Goal: Information Seeking & Learning: Learn about a topic

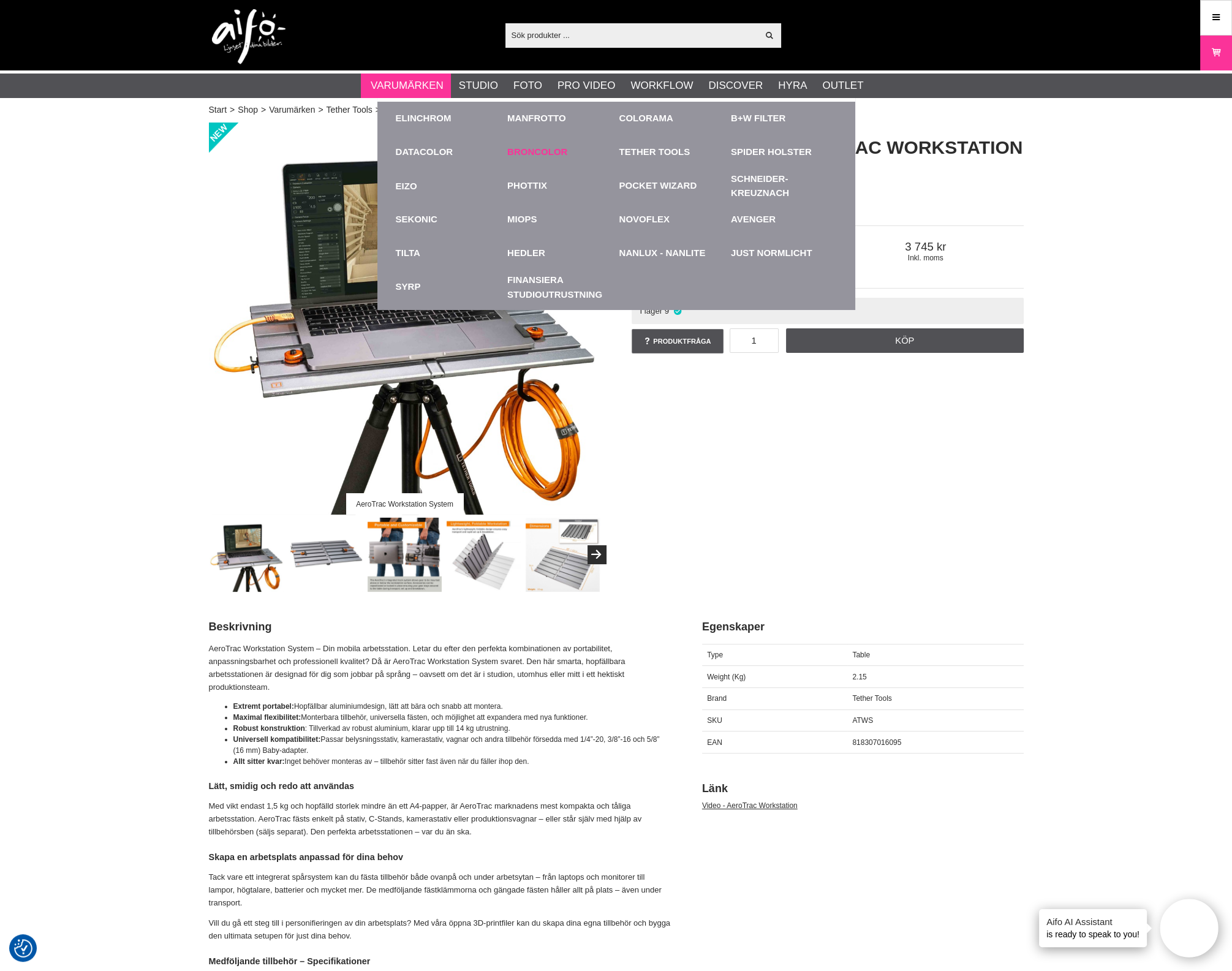
click at [518, 148] on link "Broncolor" at bounding box center [537, 152] width 60 height 14
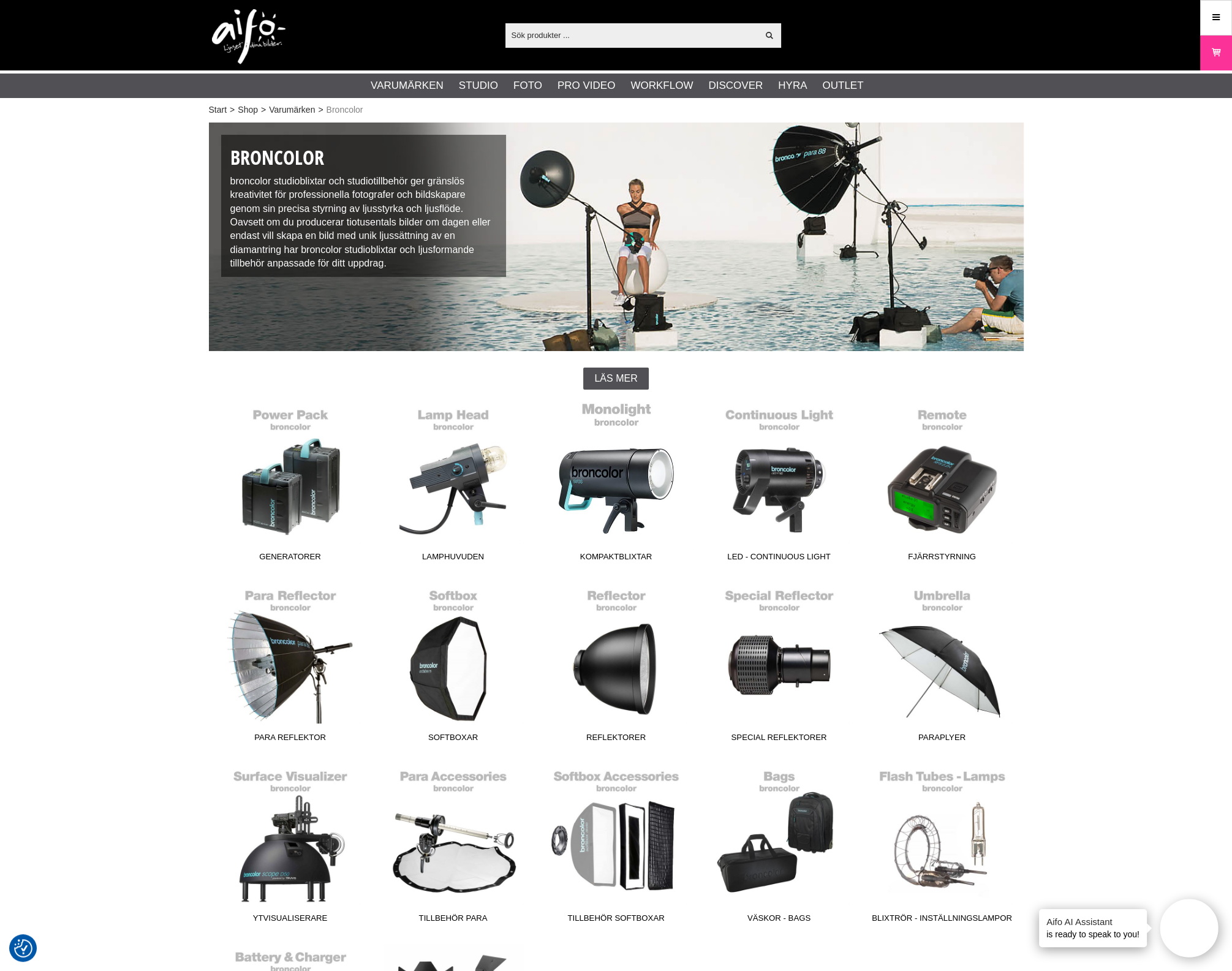
click at [645, 477] on link "Kompaktblixtar" at bounding box center [617, 484] width 163 height 166
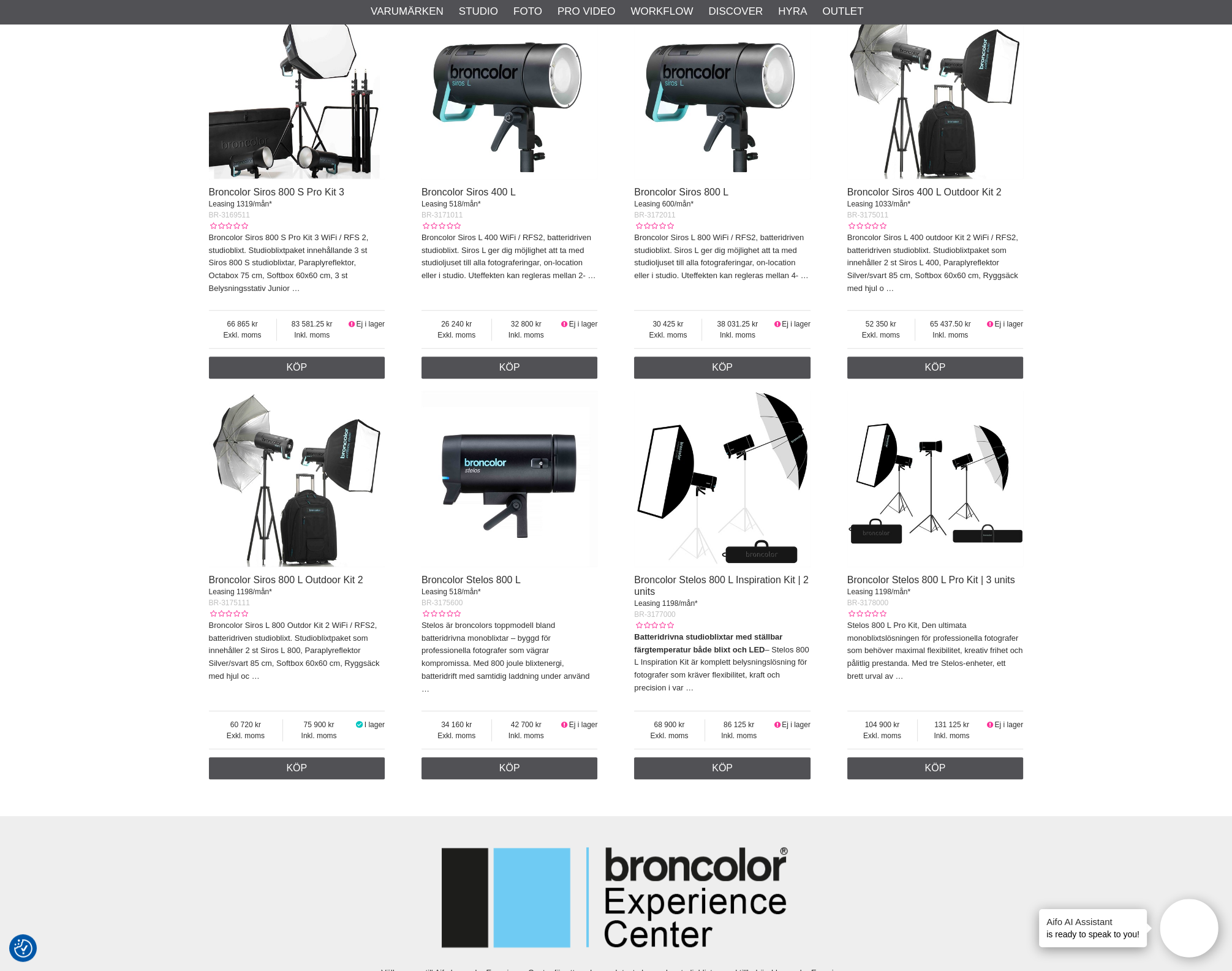
scroll to position [919, 0]
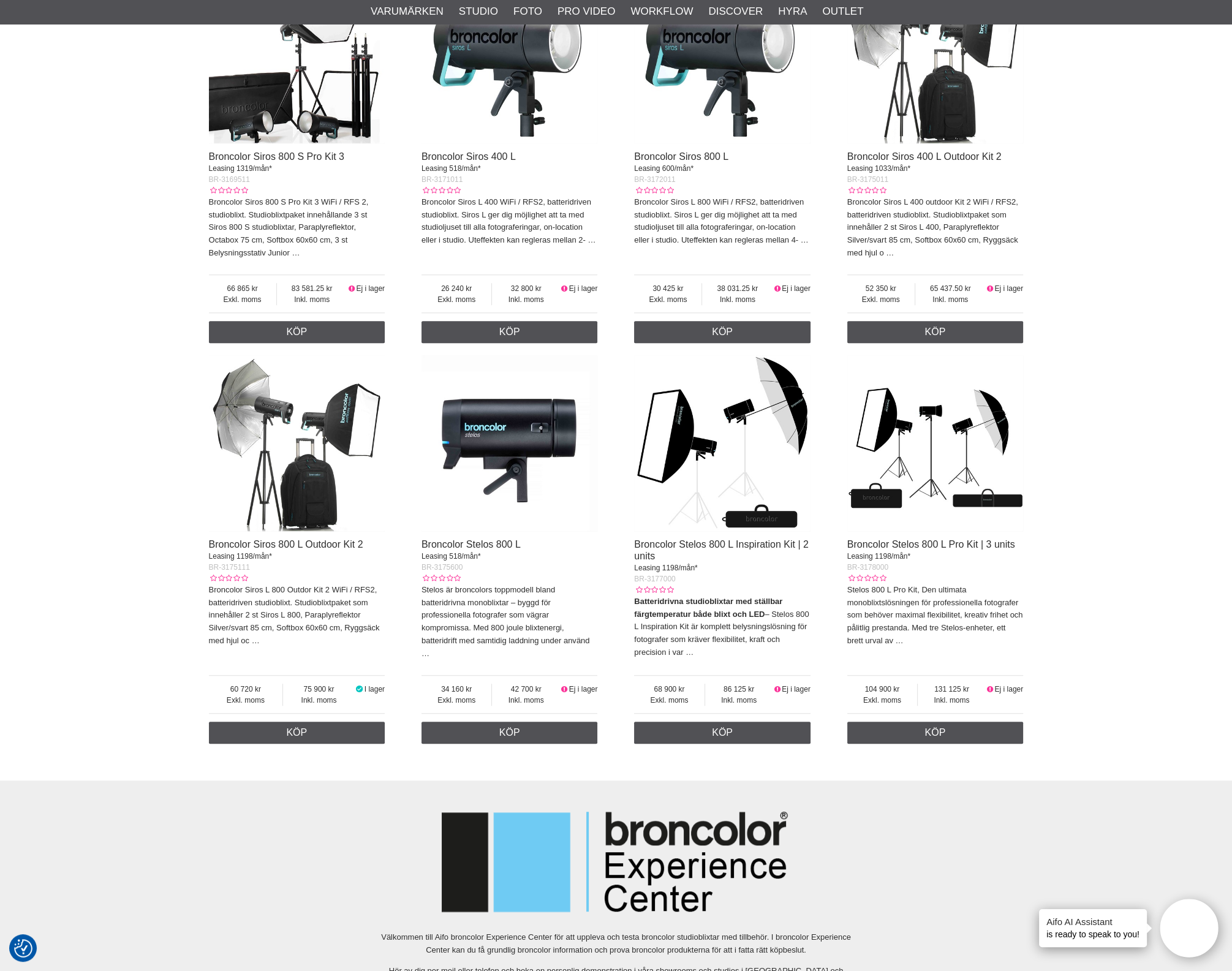
click at [516, 467] on img at bounding box center [509, 443] width 177 height 176
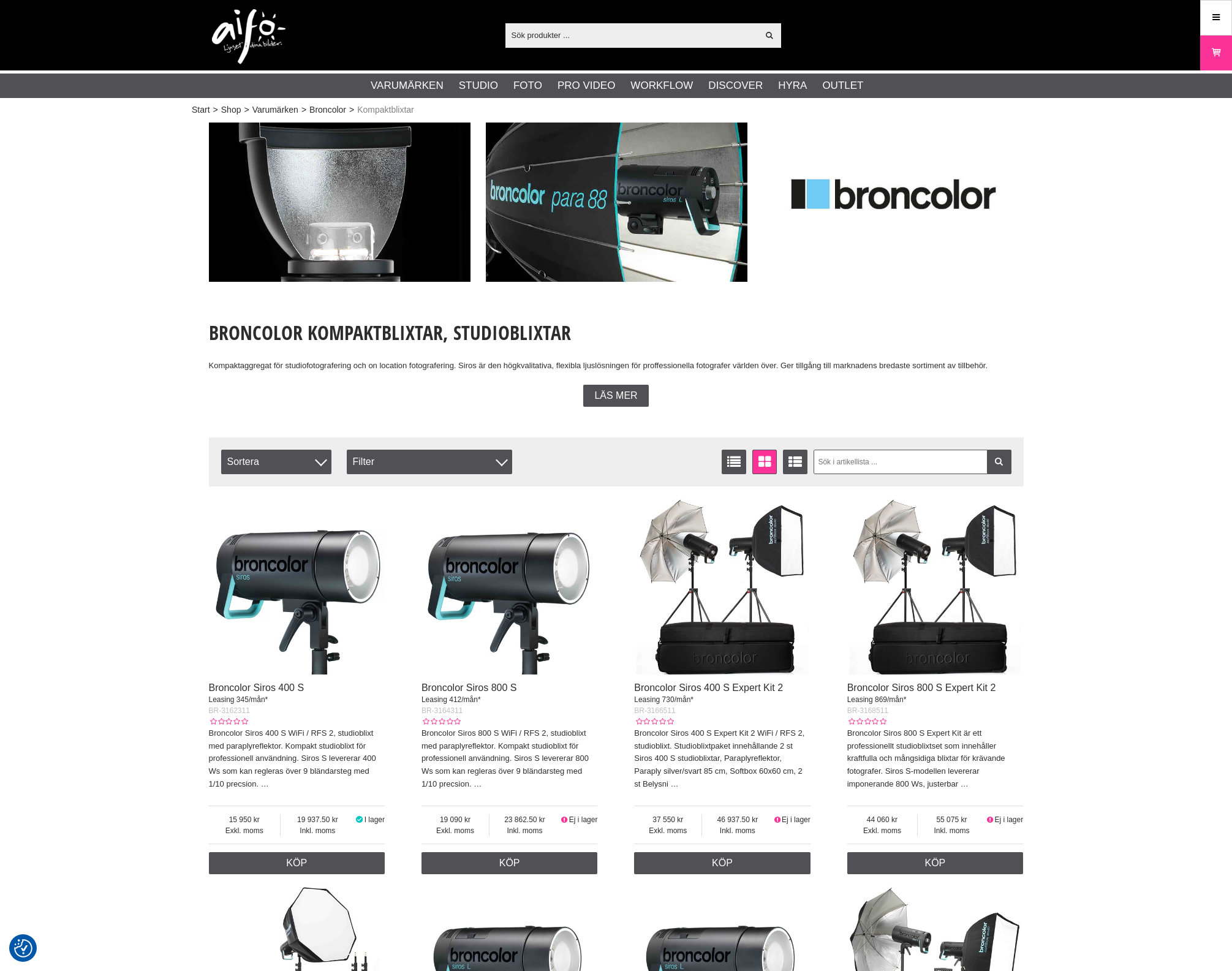
scroll to position [919, 0]
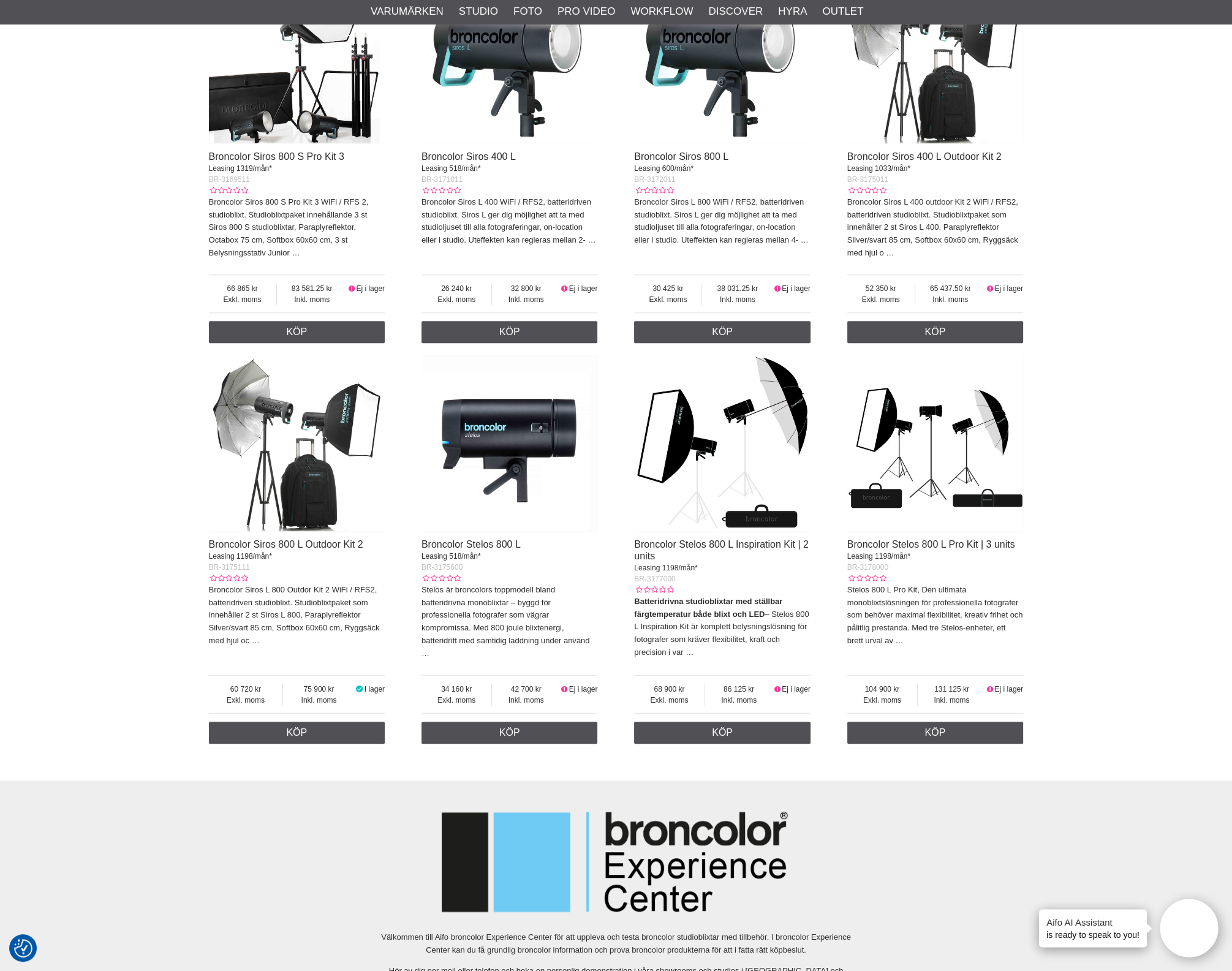
click at [775, 487] on img at bounding box center [722, 443] width 177 height 176
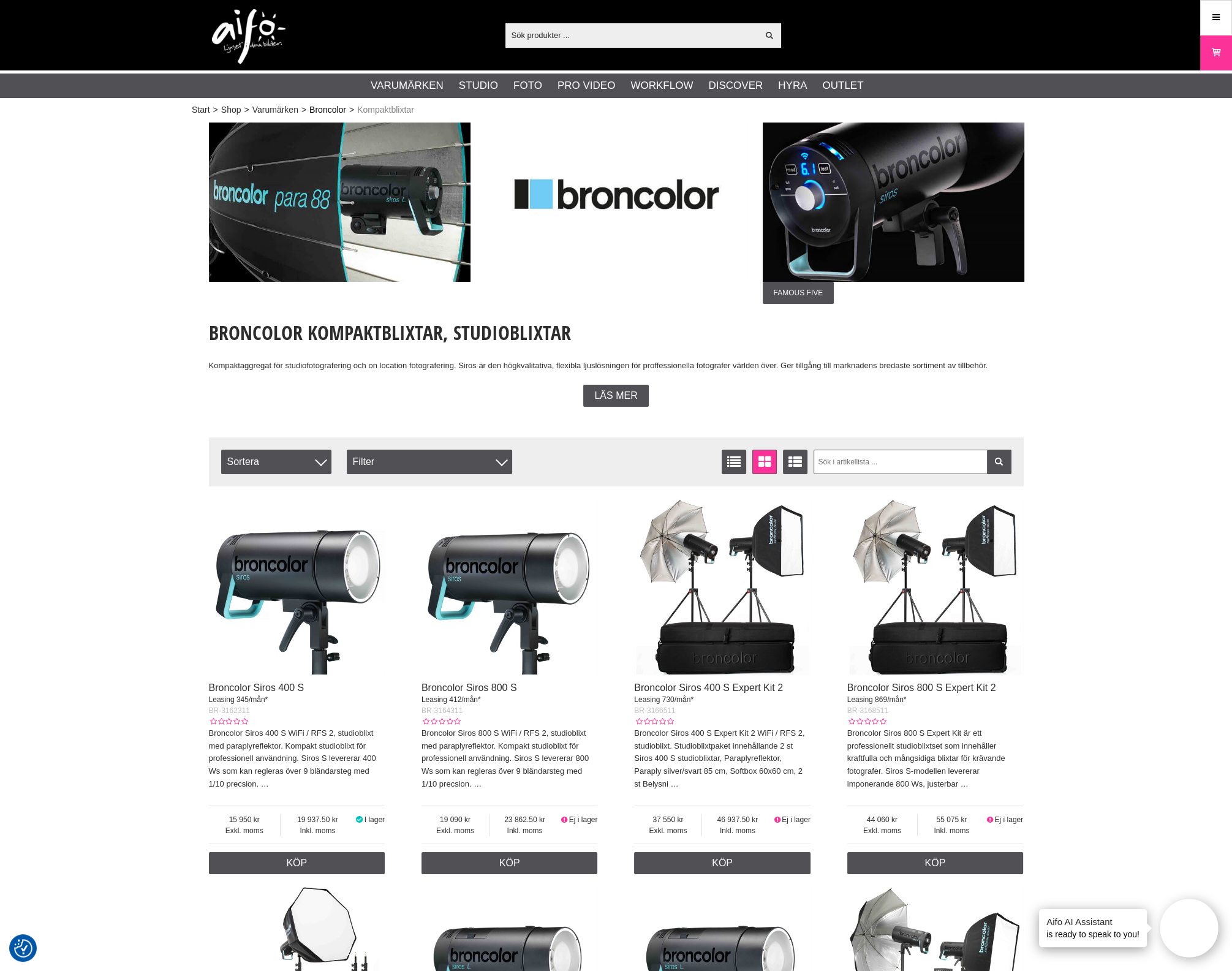
click at [332, 111] on link "Broncolor" at bounding box center [327, 110] width 37 height 13
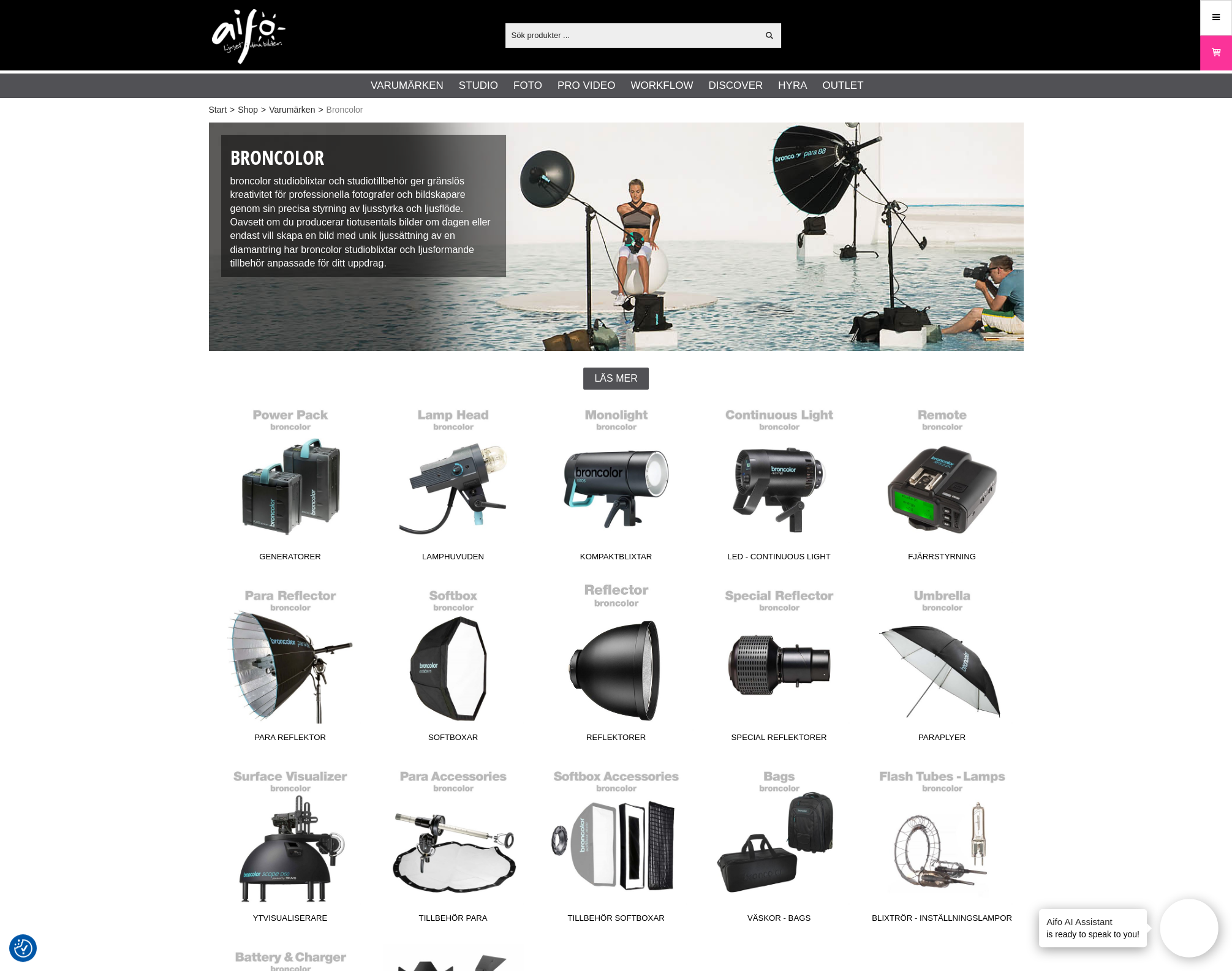
click at [628, 696] on link "Reflektorer" at bounding box center [617, 665] width 163 height 166
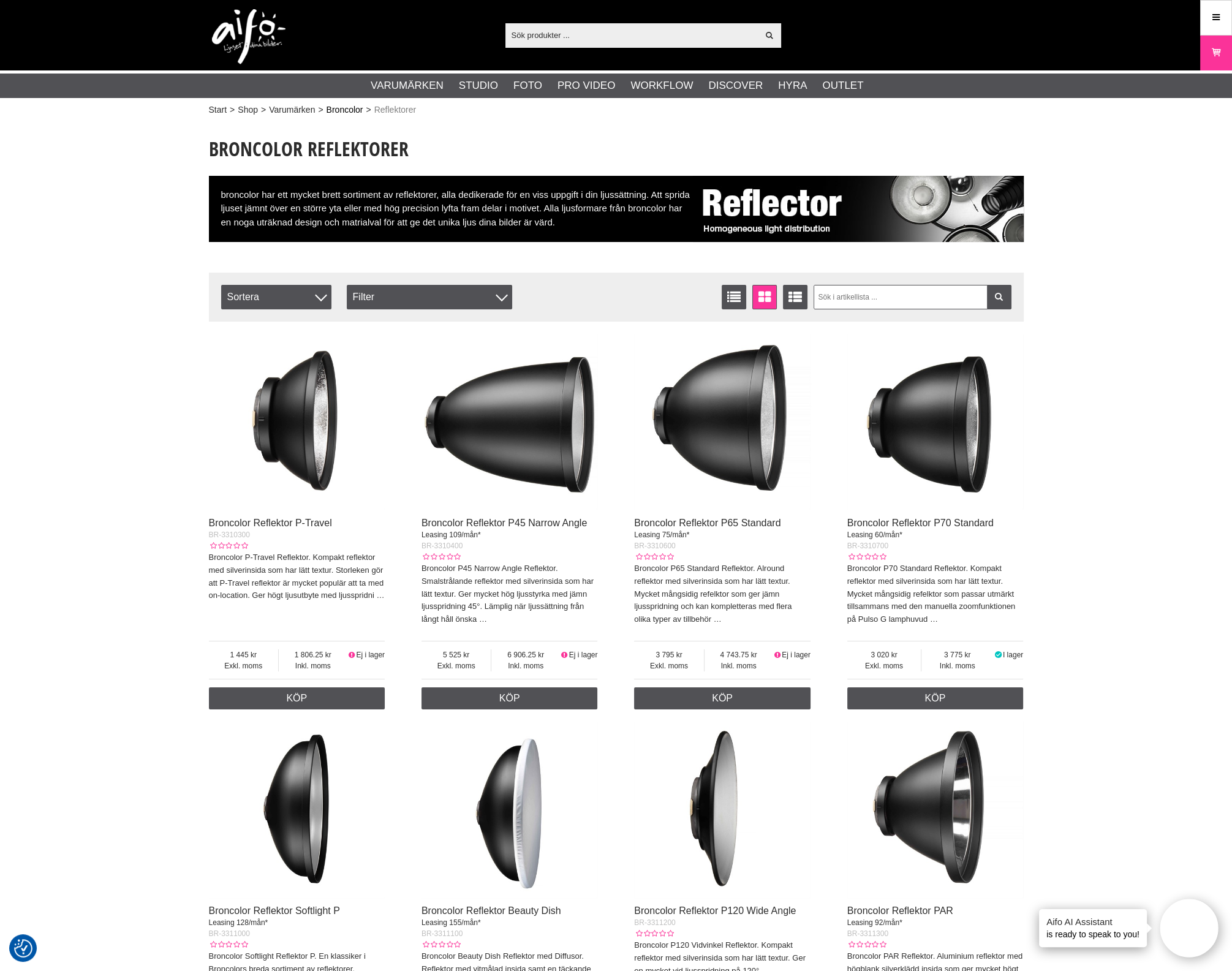
click at [344, 105] on link "Broncolor" at bounding box center [345, 110] width 37 height 13
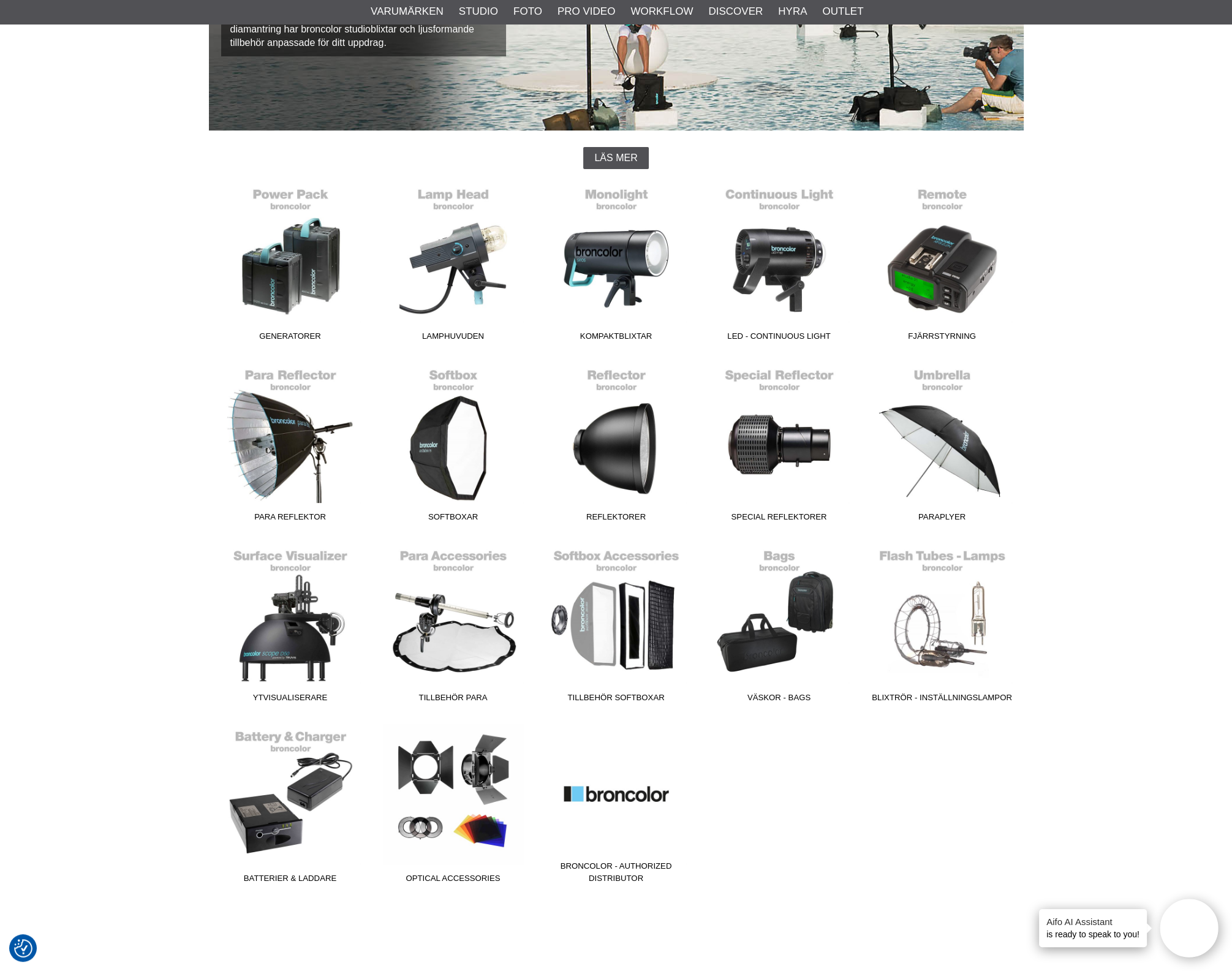
scroll to position [229, 0]
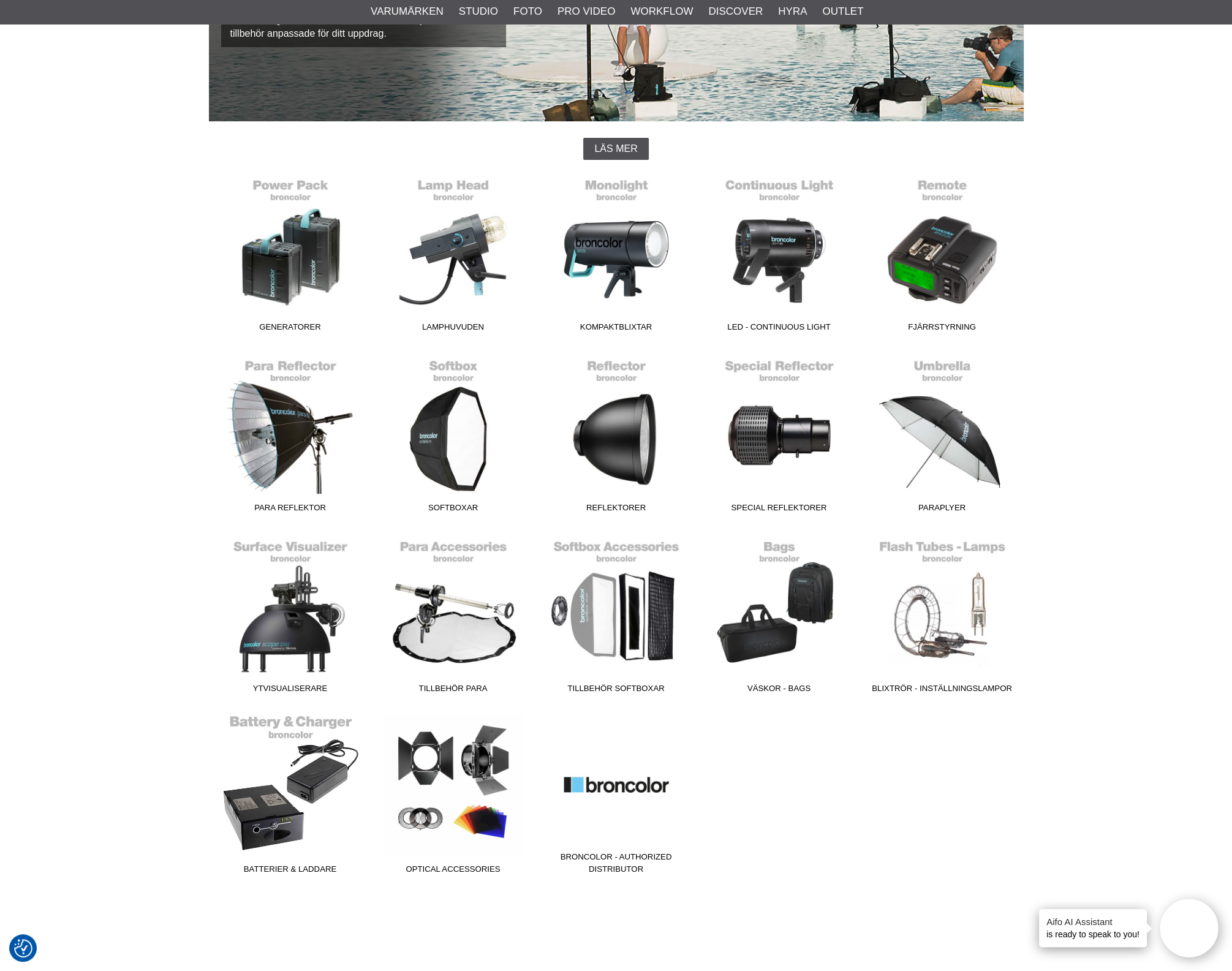
click at [301, 814] on link "Batterier & Laddare" at bounding box center [291, 797] width 163 height 166
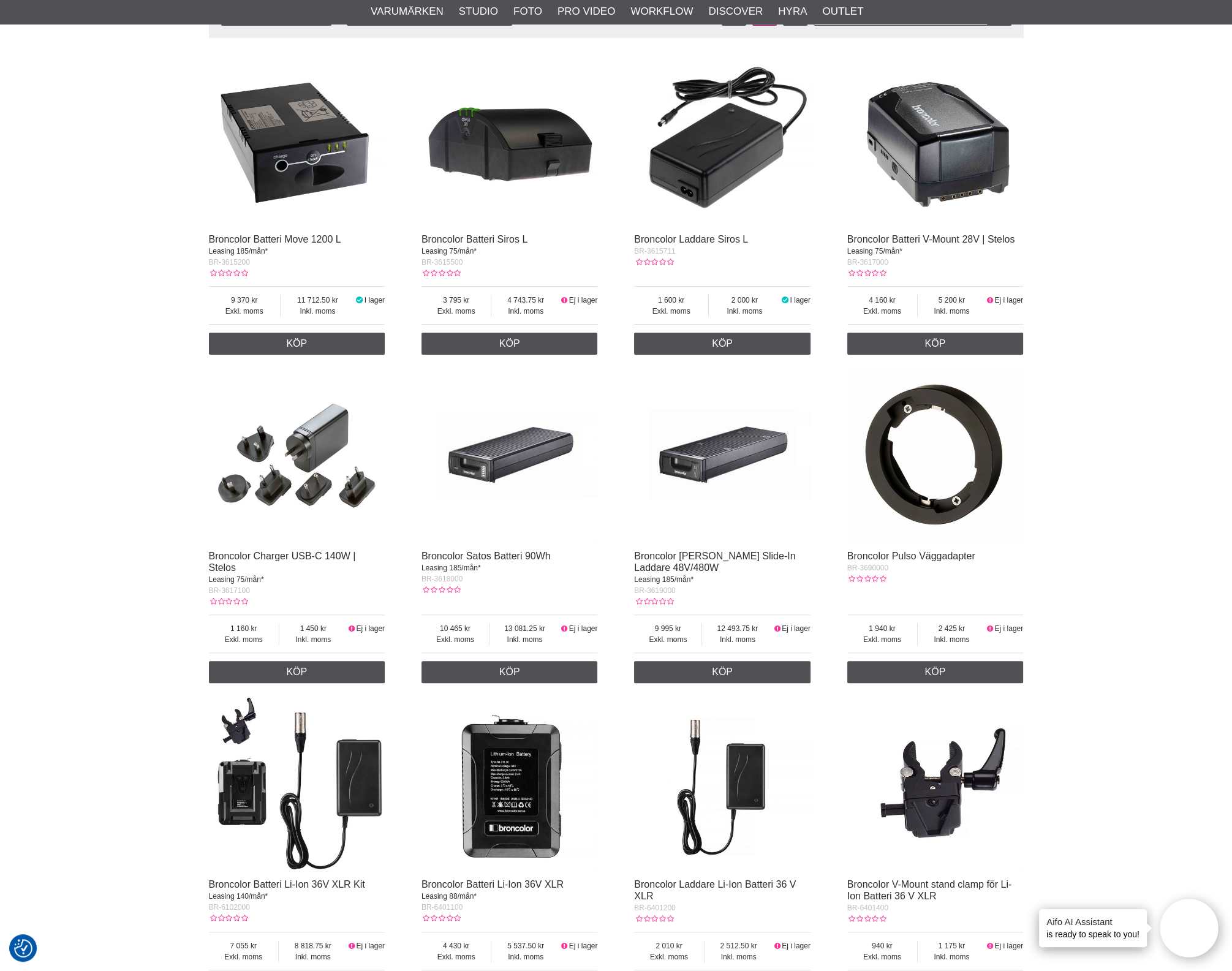
scroll to position [382, 0]
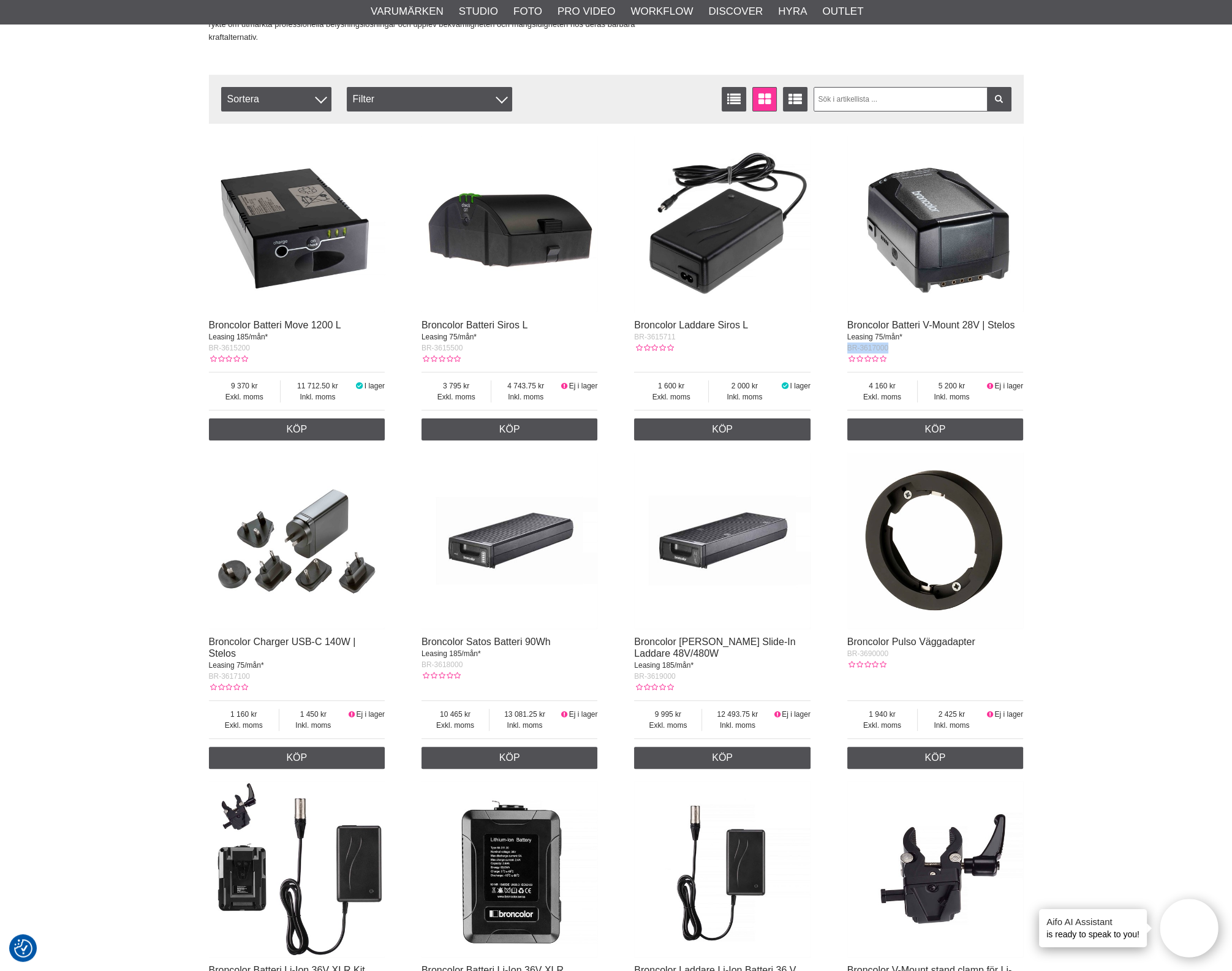
drag, startPoint x: 901, startPoint y: 361, endPoint x: 847, endPoint y: 365, distance: 54.1
click at [848, 354] on div "BR-3617000" at bounding box center [936, 348] width 177 height 11
copy span "BR-3617000"
click at [1179, 327] on div "Start > Shop > Varumärken > Broncolor > Batterier & Laddare Broncolor Batterier…" at bounding box center [616, 459] width 1232 height 1448
drag, startPoint x: 201, startPoint y: 693, endPoint x: 151, endPoint y: 692, distance: 50.0
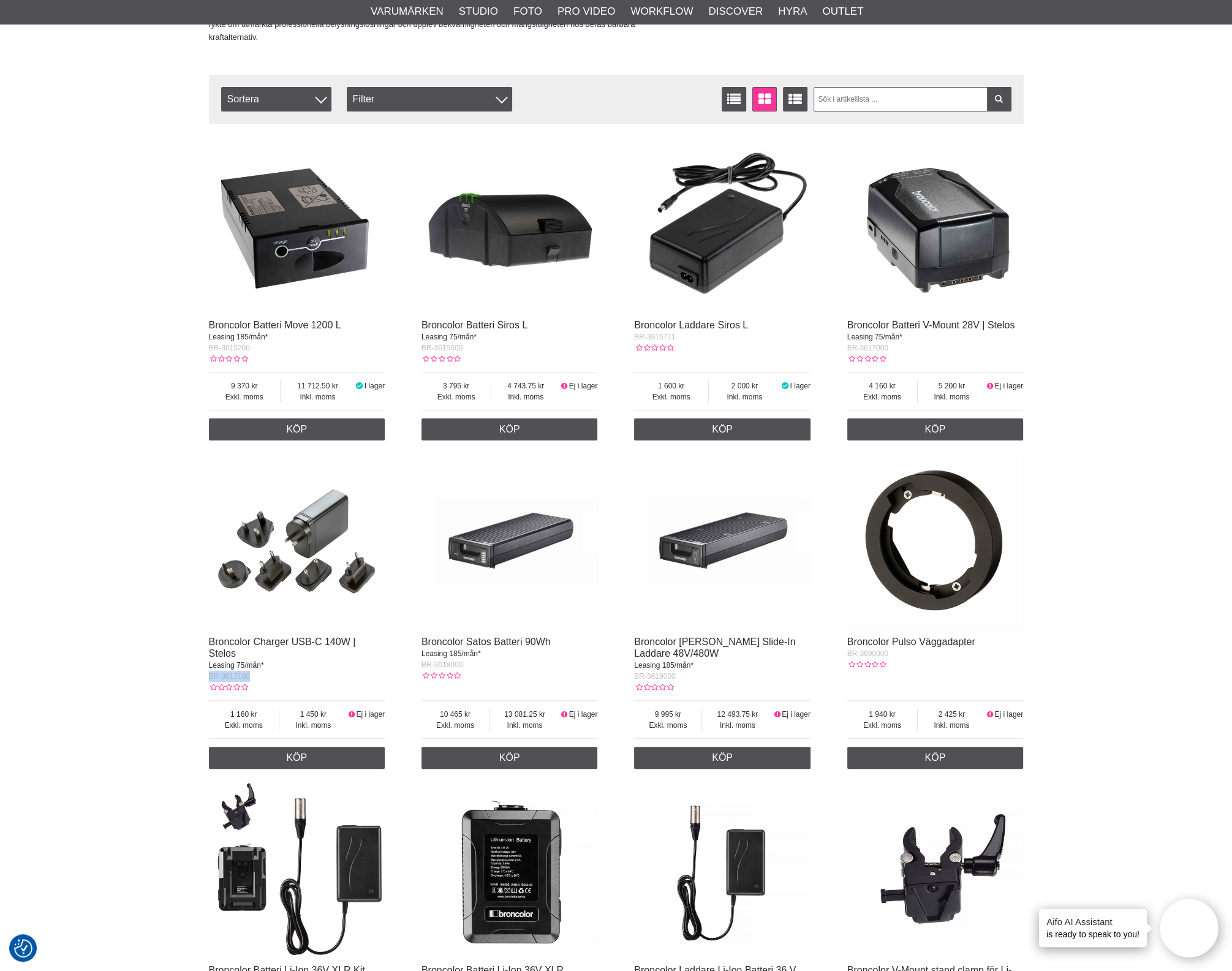
click at [153, 693] on div "Start > Shop > Varumärken > Broncolor > Batterier & Laddare Broncolor Batterier…" at bounding box center [616, 459] width 1232 height 1448
copy span "BR-3617100"
click at [983, 403] on span "Inkl. moms" at bounding box center [951, 396] width 68 height 11
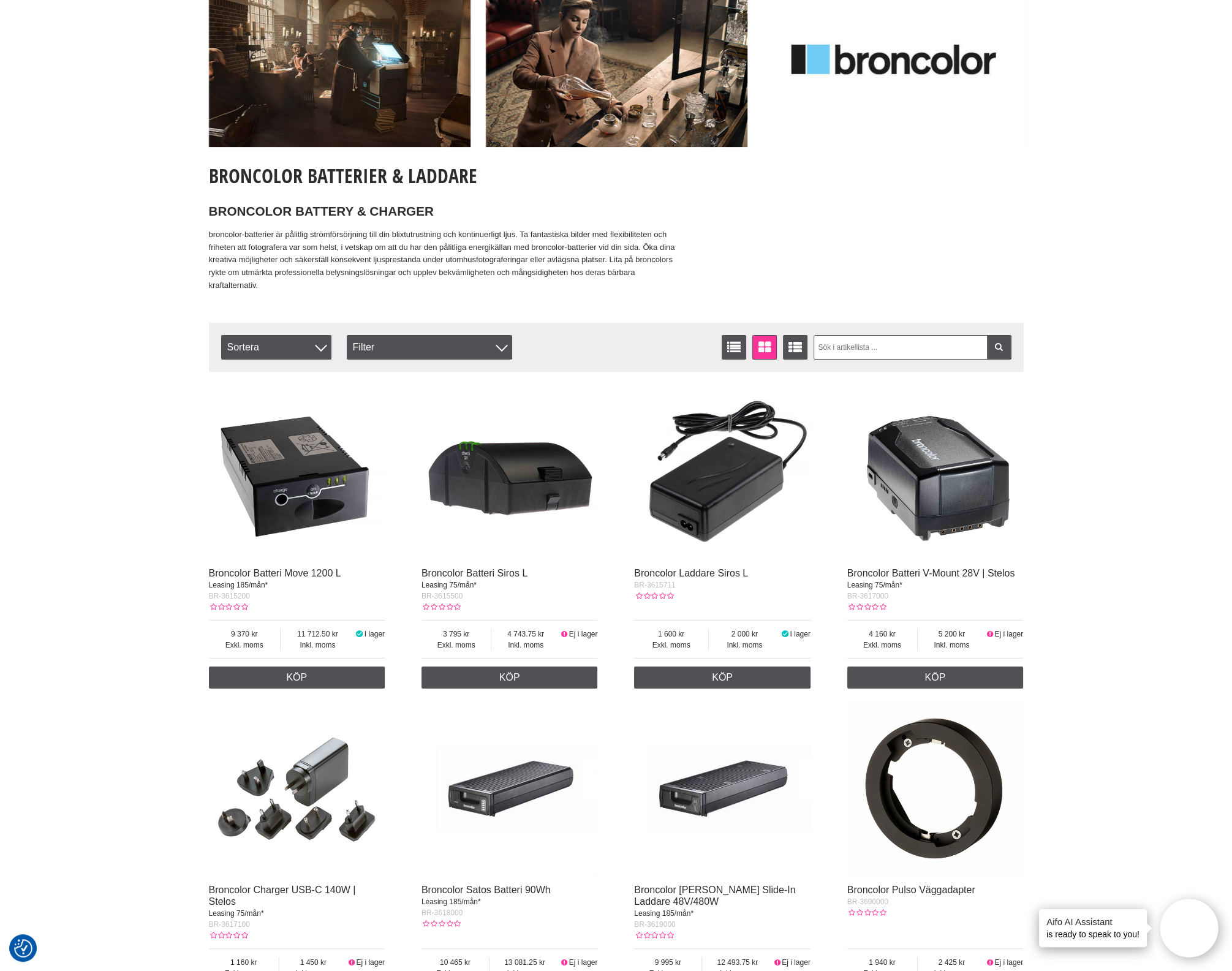
scroll to position [0, 0]
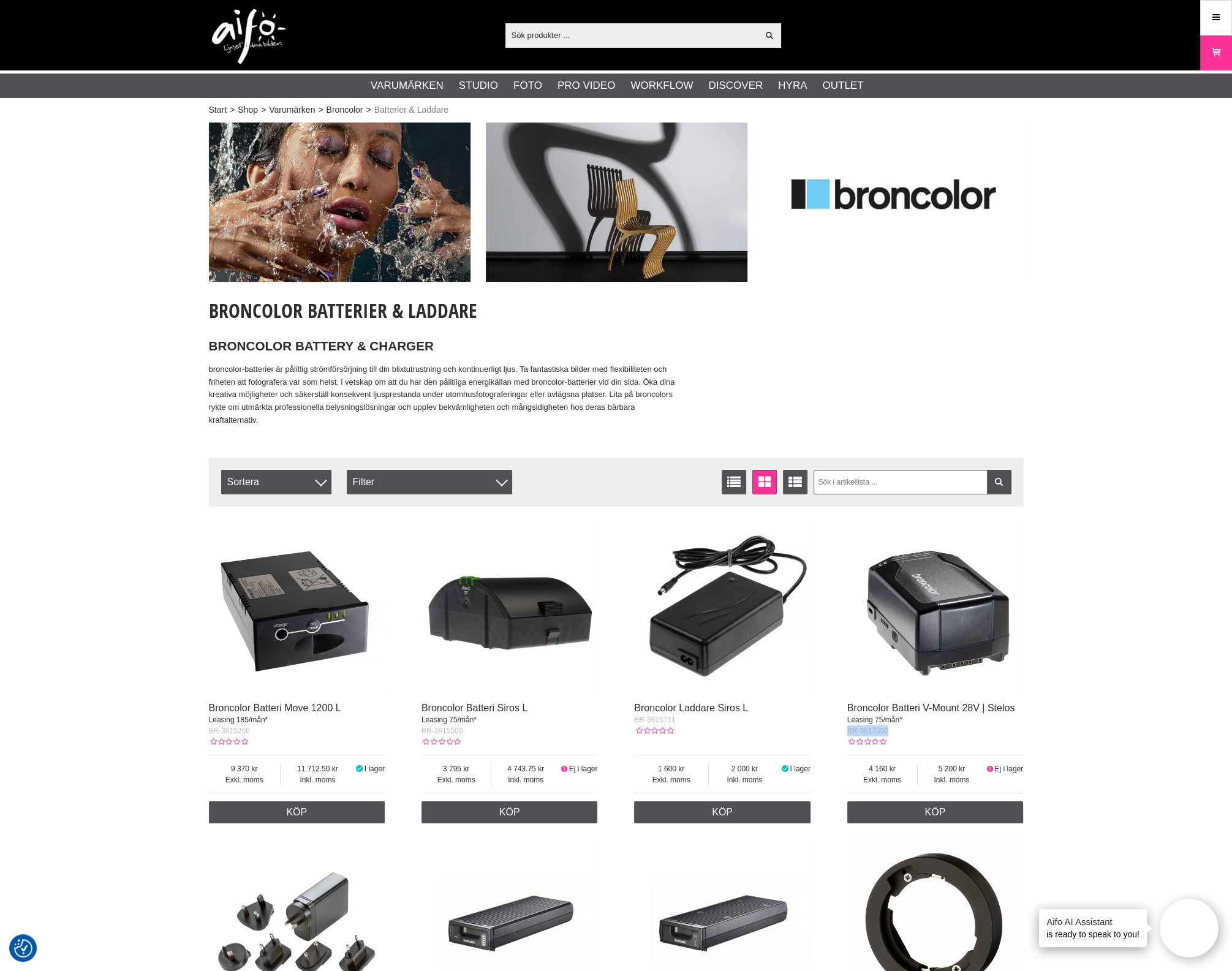
drag, startPoint x: 903, startPoint y: 749, endPoint x: 836, endPoint y: 742, distance: 67.4
copy span "BR-3617000"
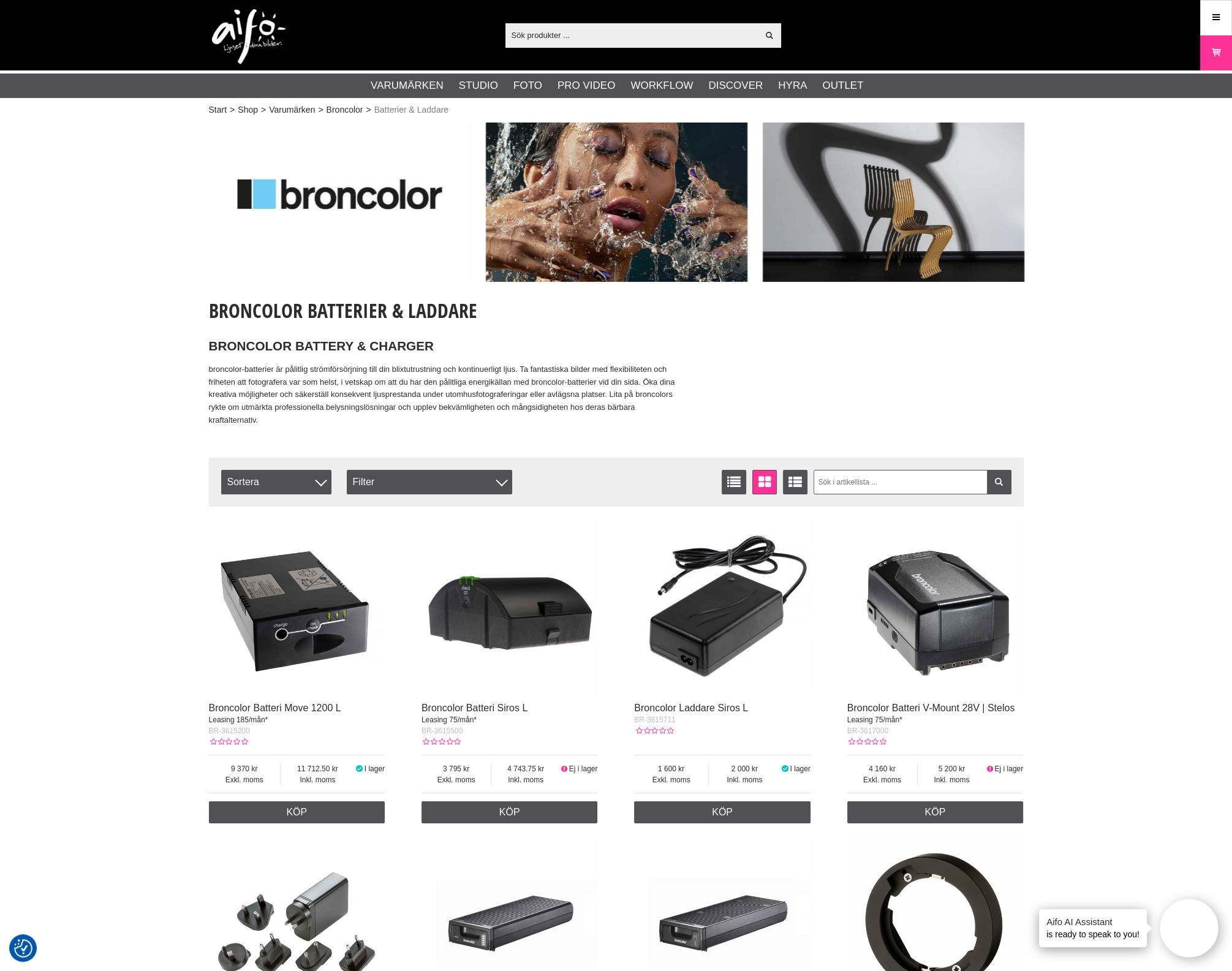
click at [1078, 654] on div "Start > Shop > Varumärken > Broncolor > Batterier & Laddare Broncolor Batterier…" at bounding box center [616, 843] width 1232 height 1448
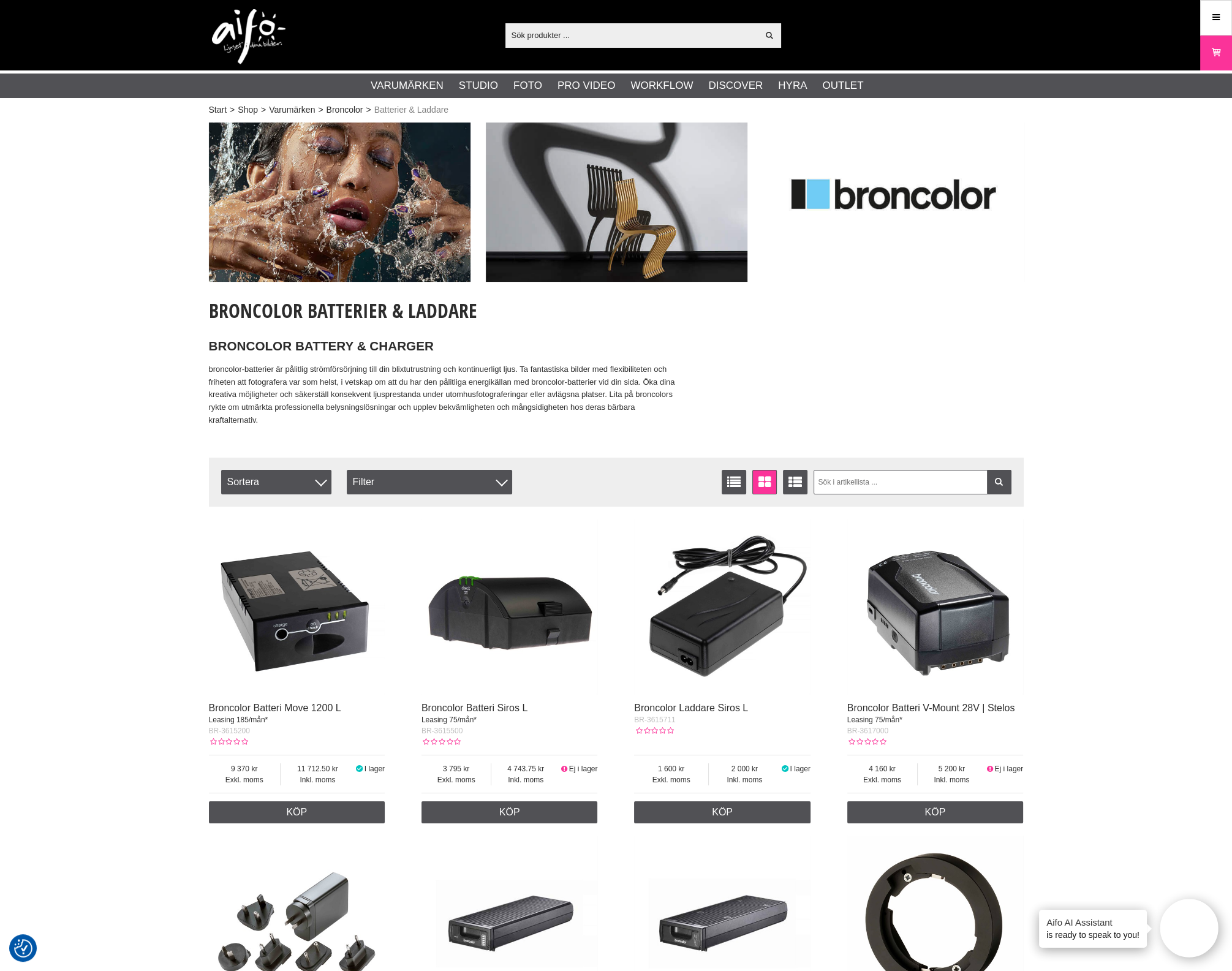
click at [957, 609] on img at bounding box center [936, 606] width 177 height 176
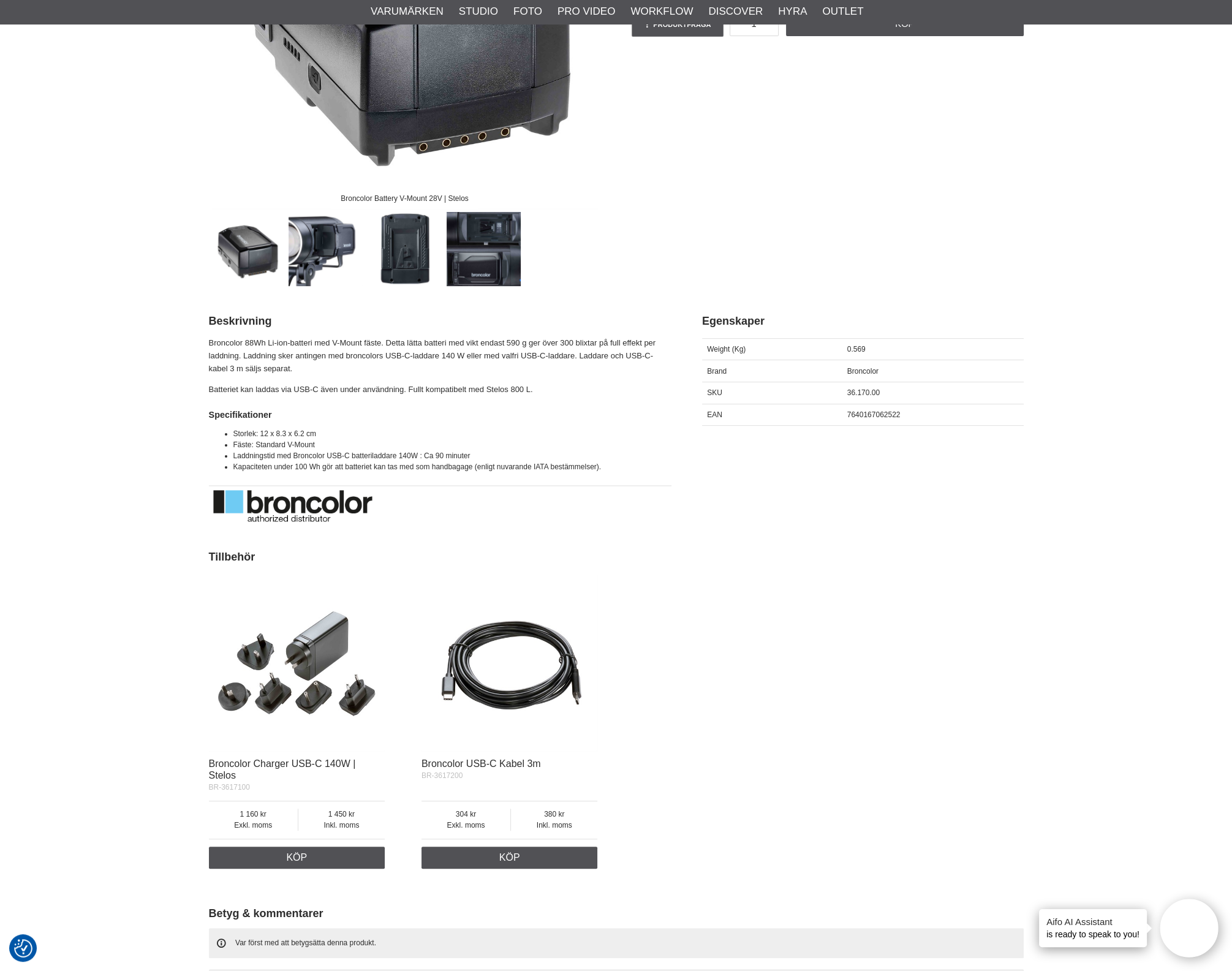
scroll to position [229, 0]
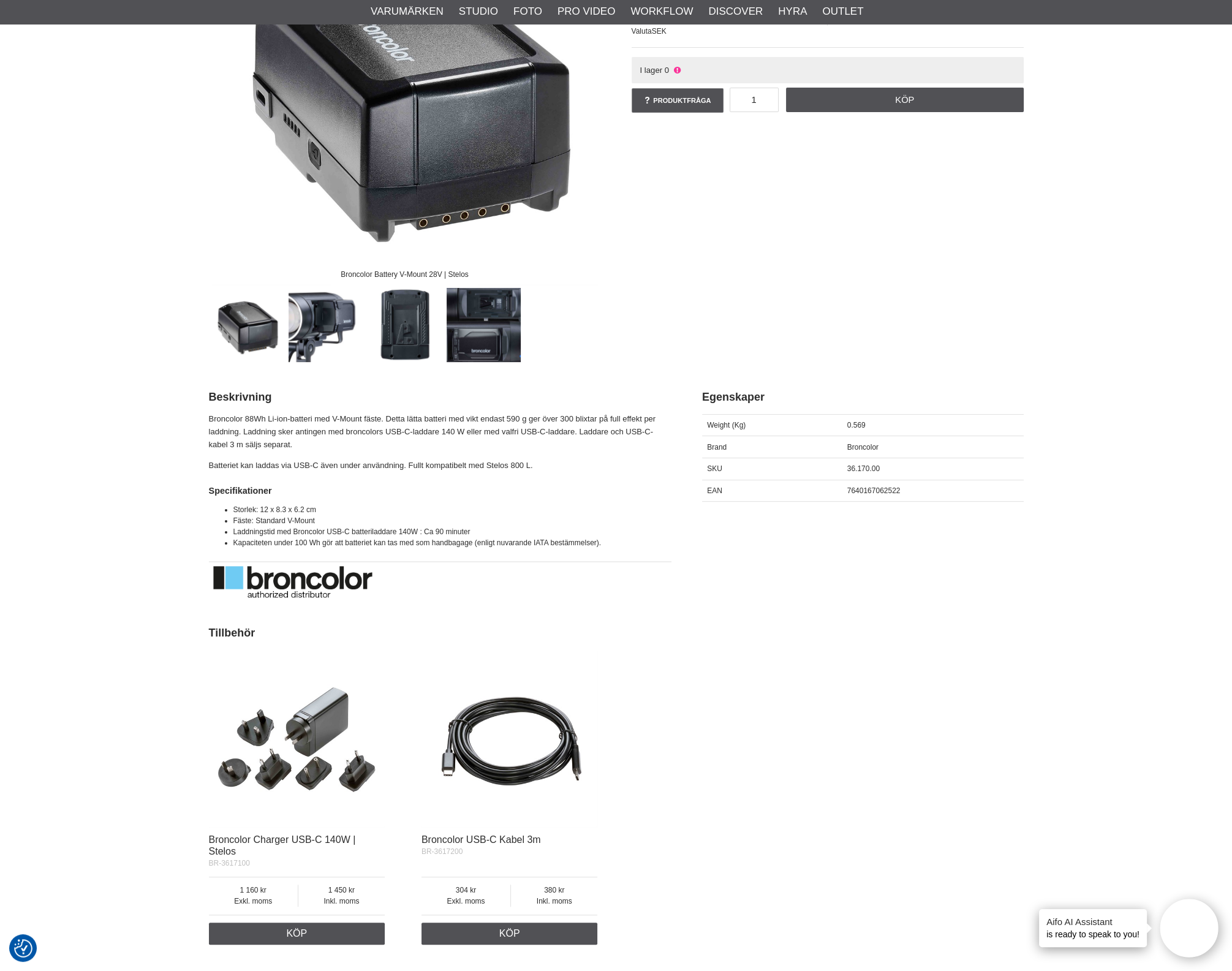
click at [735, 243] on div "Broncolor Battery V-Mount 28V | Stelos Broncolor Batteri V-Mount 28V | Stelos B…" at bounding box center [616, 127] width 845 height 469
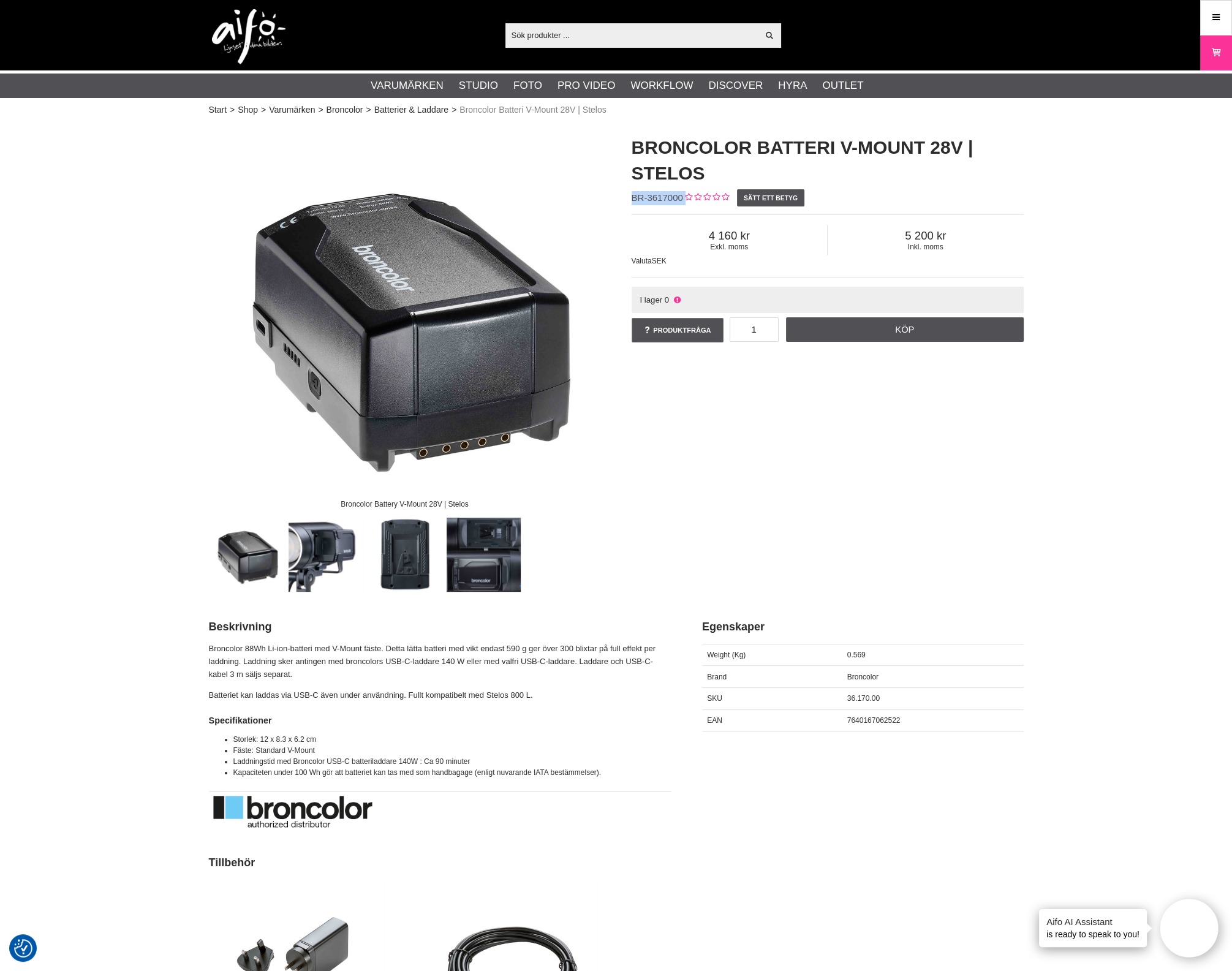
drag, startPoint x: 682, startPoint y: 198, endPoint x: 625, endPoint y: 199, distance: 57.0
click at [625, 199] on div "Broncolor Batteri V-Mount 28V | Stelos BR-3617000 Sätt ett betyg Exkl. moms 4 1…" at bounding box center [828, 240] width 423 height 235
copy div "BR-3617000"
click at [775, 435] on div "Broncolor Battery V-Mount 28V | Stelos Broncolor Batteri V-Mount 28V | Stelos B…" at bounding box center [616, 357] width 845 height 469
click at [919, 505] on div "Broncolor Battery V-Mount 28V | Stelos Broncolor Batteri V-Mount 28V | Stelos B…" at bounding box center [616, 357] width 845 height 469
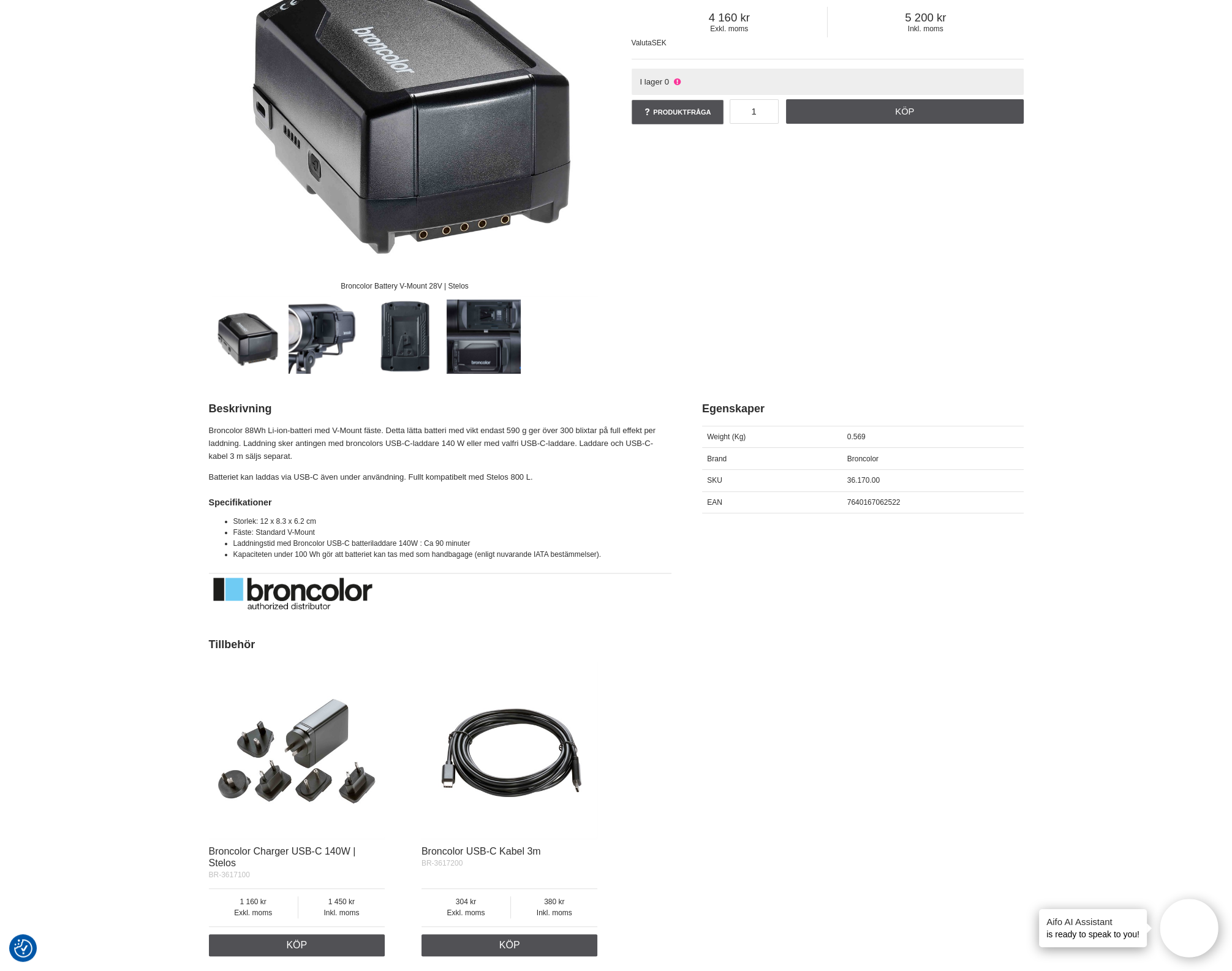
scroll to position [306, 0]
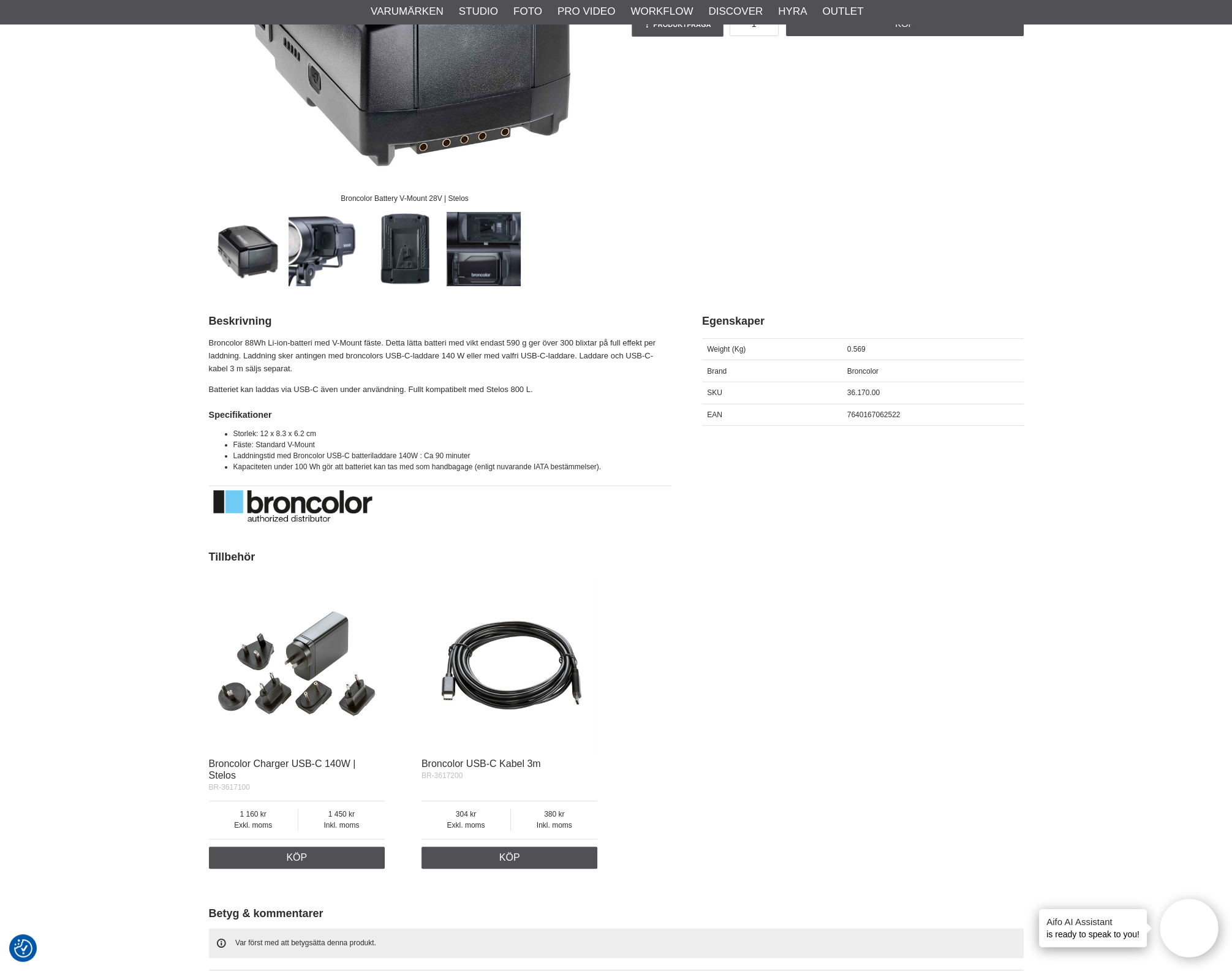
click at [341, 646] on img at bounding box center [297, 662] width 177 height 176
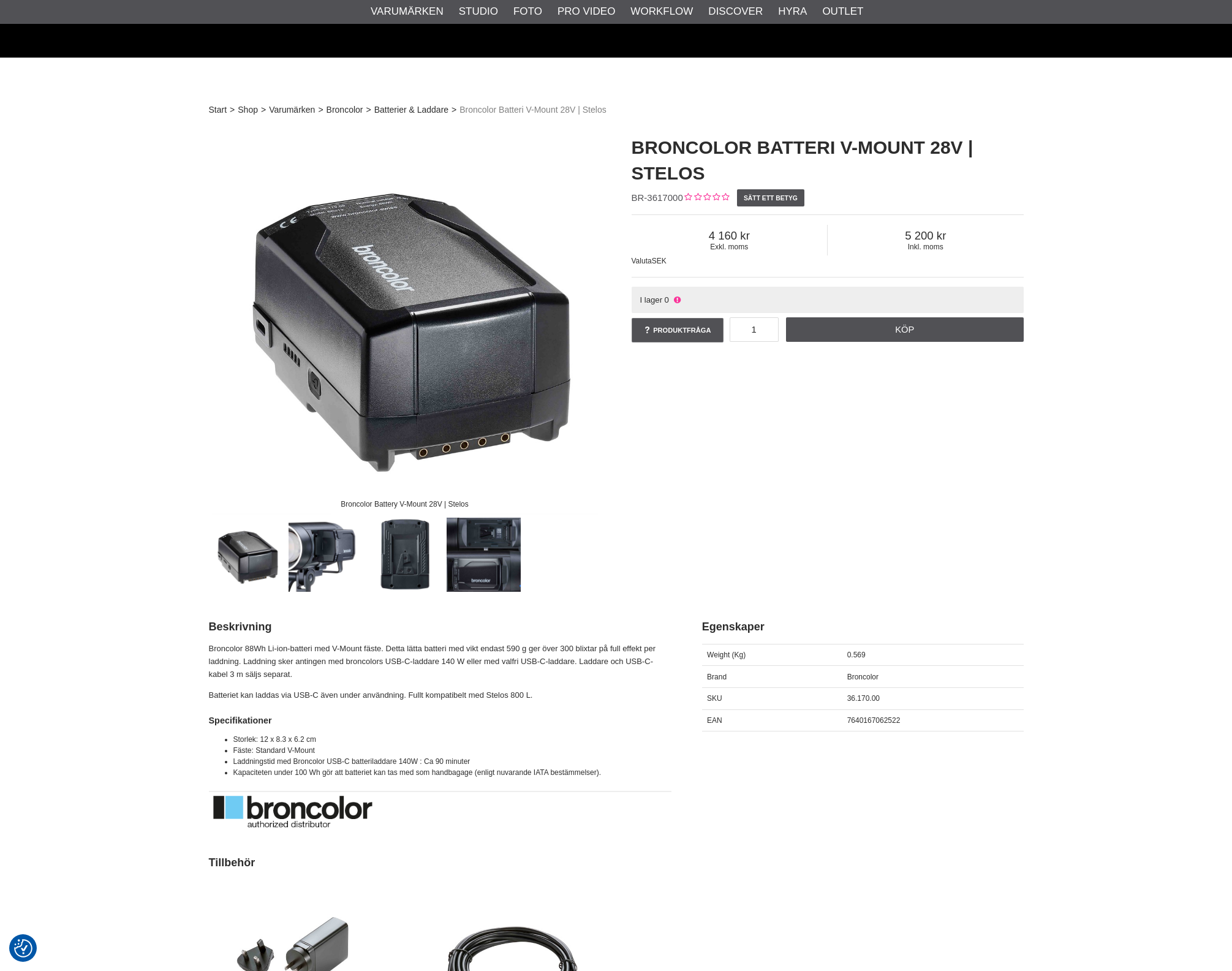
scroll to position [306, 0]
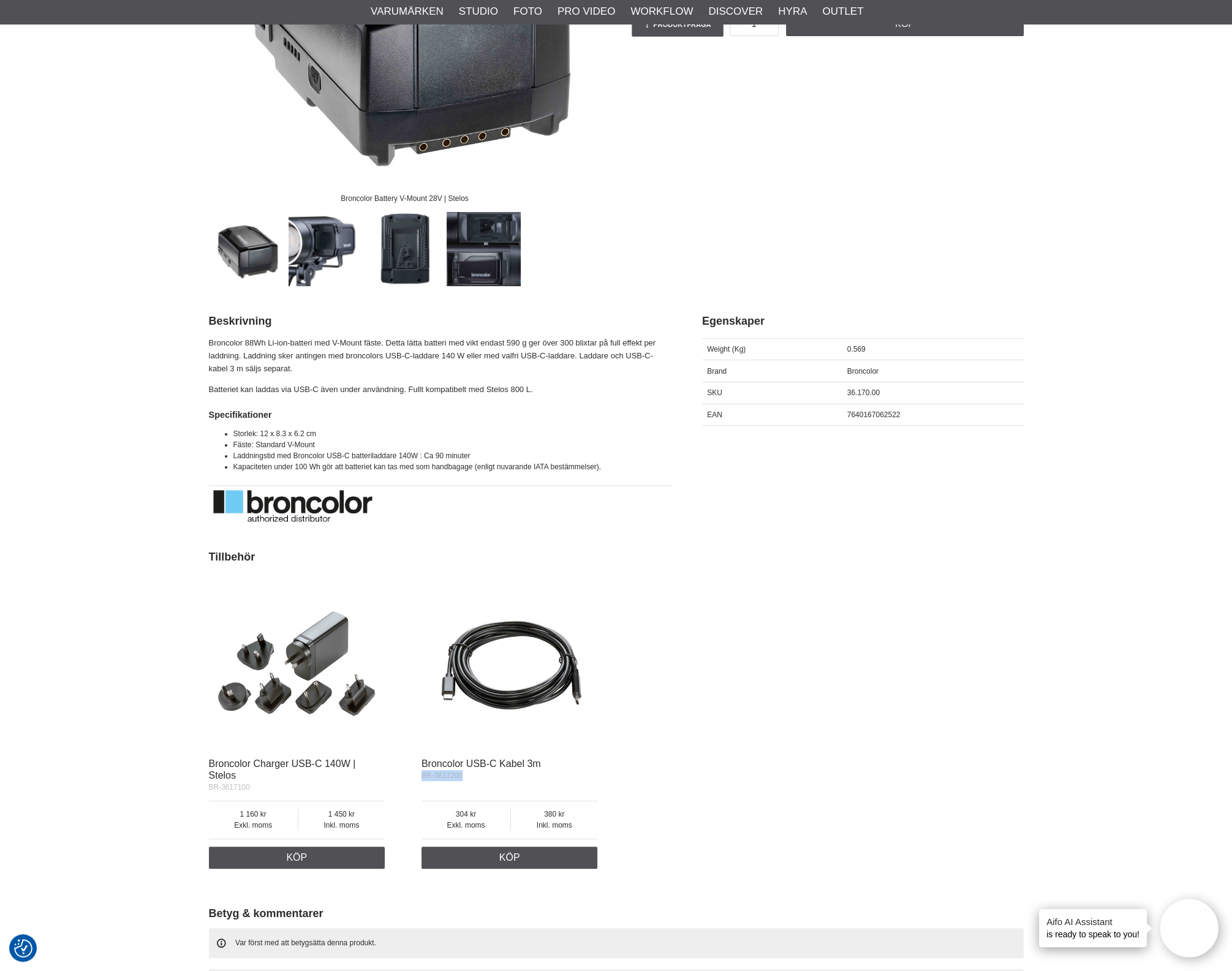
drag, startPoint x: 475, startPoint y: 774, endPoint x: 421, endPoint y: 775, distance: 54.0
click at [422, 775] on div "BR-3617200" at bounding box center [509, 775] width 177 height 11
copy span "BR-3617200"
click at [541, 672] on img at bounding box center [509, 662] width 177 height 176
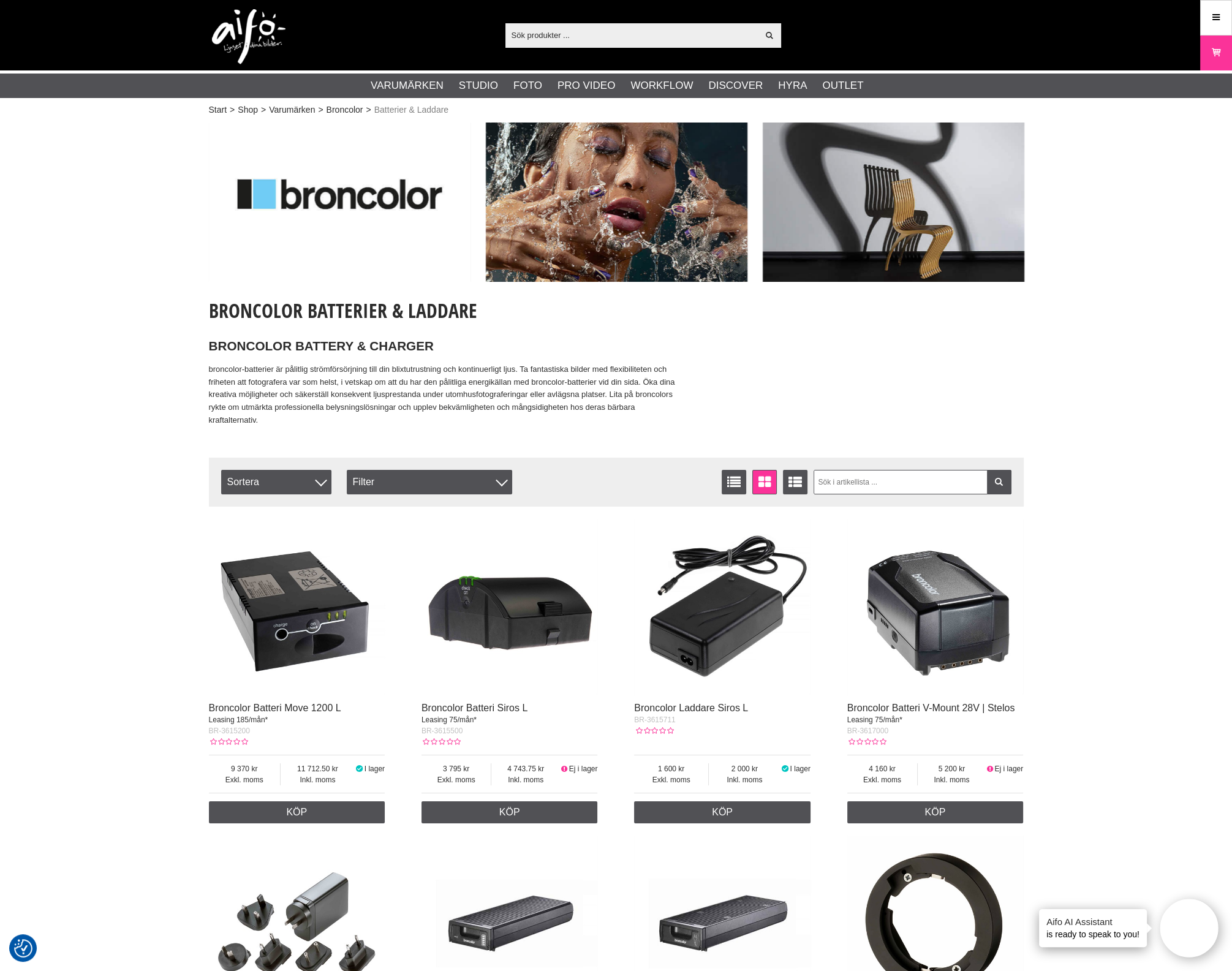
click at [1154, 557] on div "Start > Shop > Varumärken > Broncolor > Batterier & Laddare Broncolor Batterier…" at bounding box center [616, 843] width 1232 height 1448
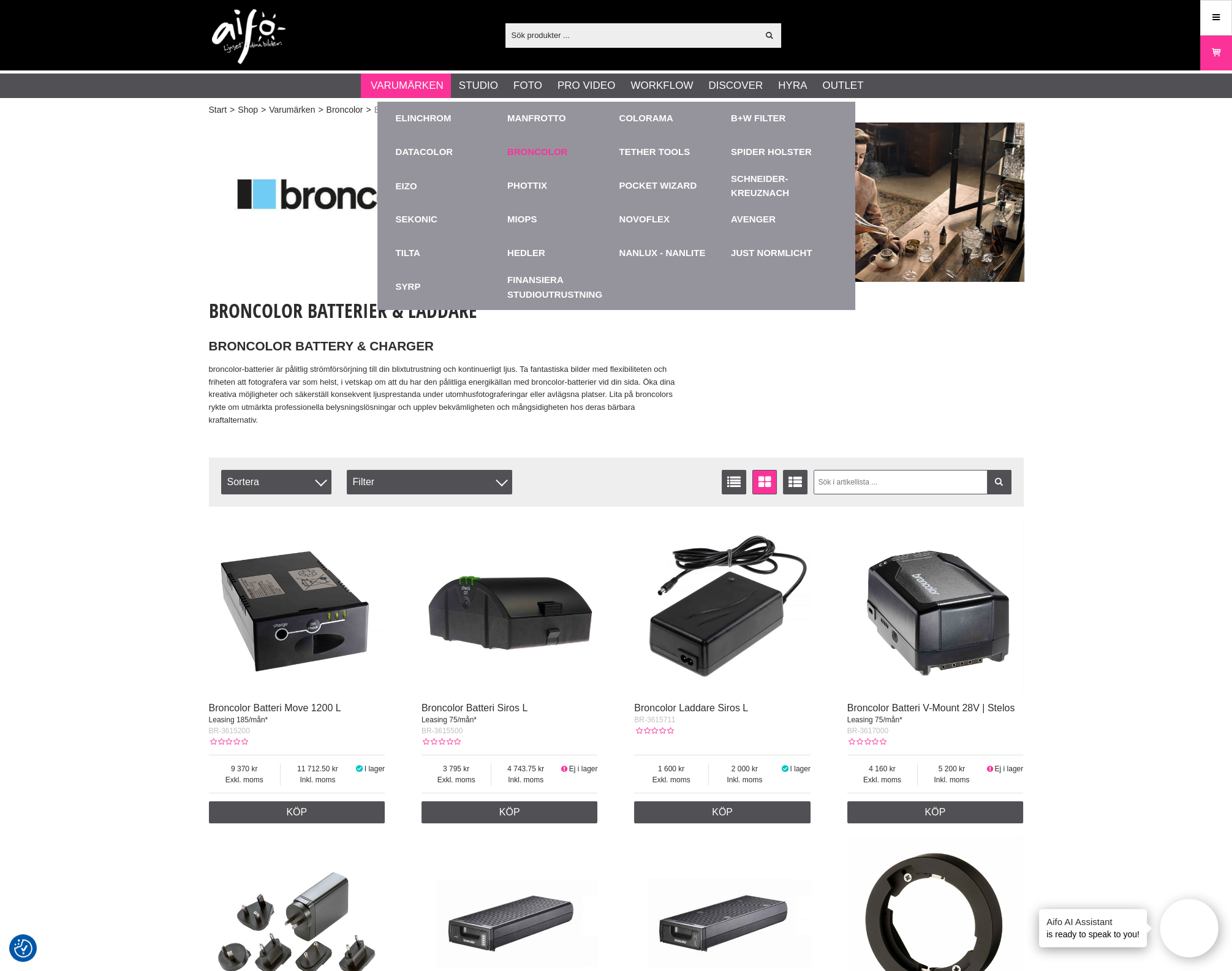
click at [544, 157] on link "Broncolor" at bounding box center [537, 152] width 60 height 14
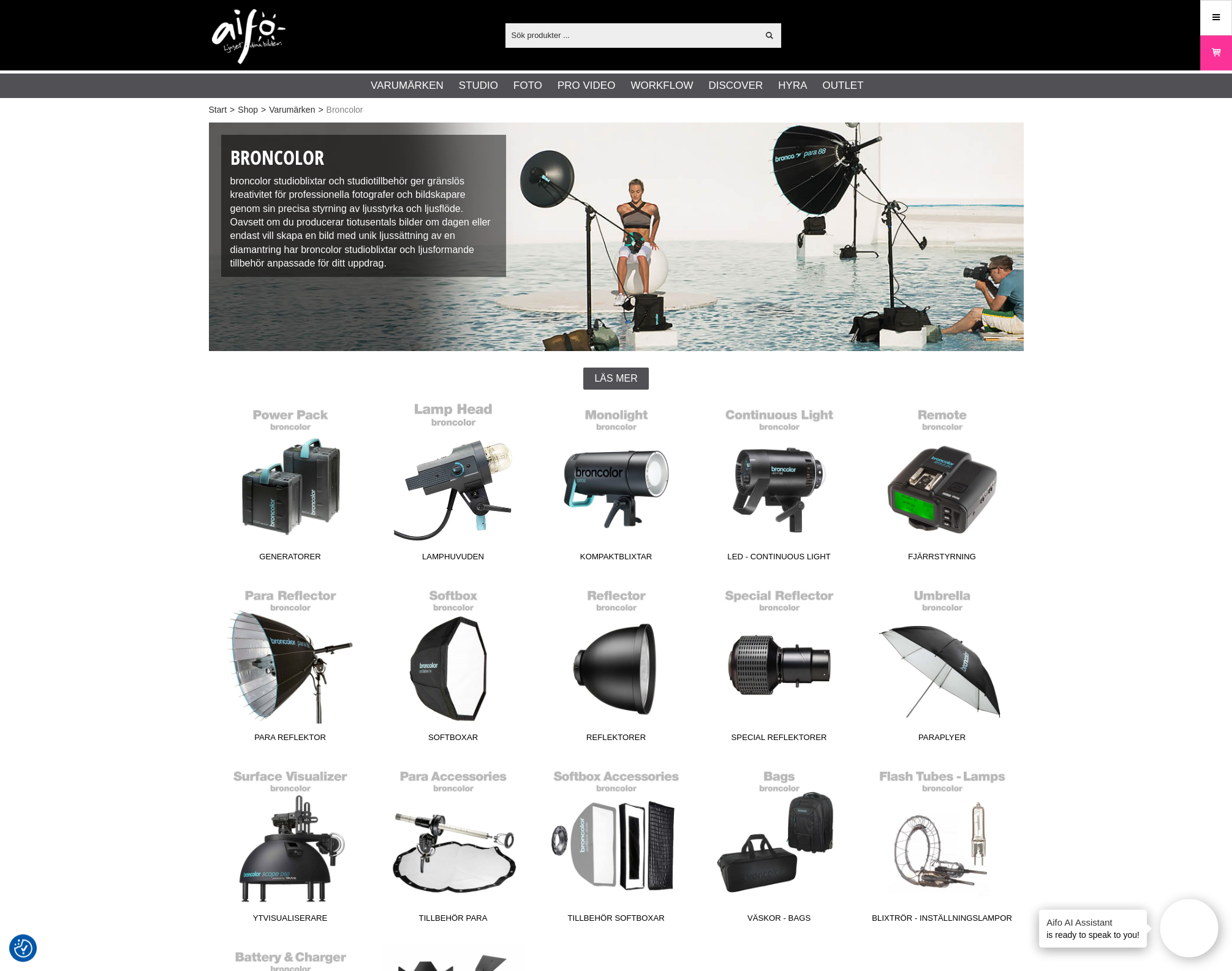
click at [469, 460] on link "Lamphuvuden" at bounding box center [453, 484] width 163 height 166
click at [627, 479] on link "Kompaktblixtar" at bounding box center [617, 484] width 163 height 166
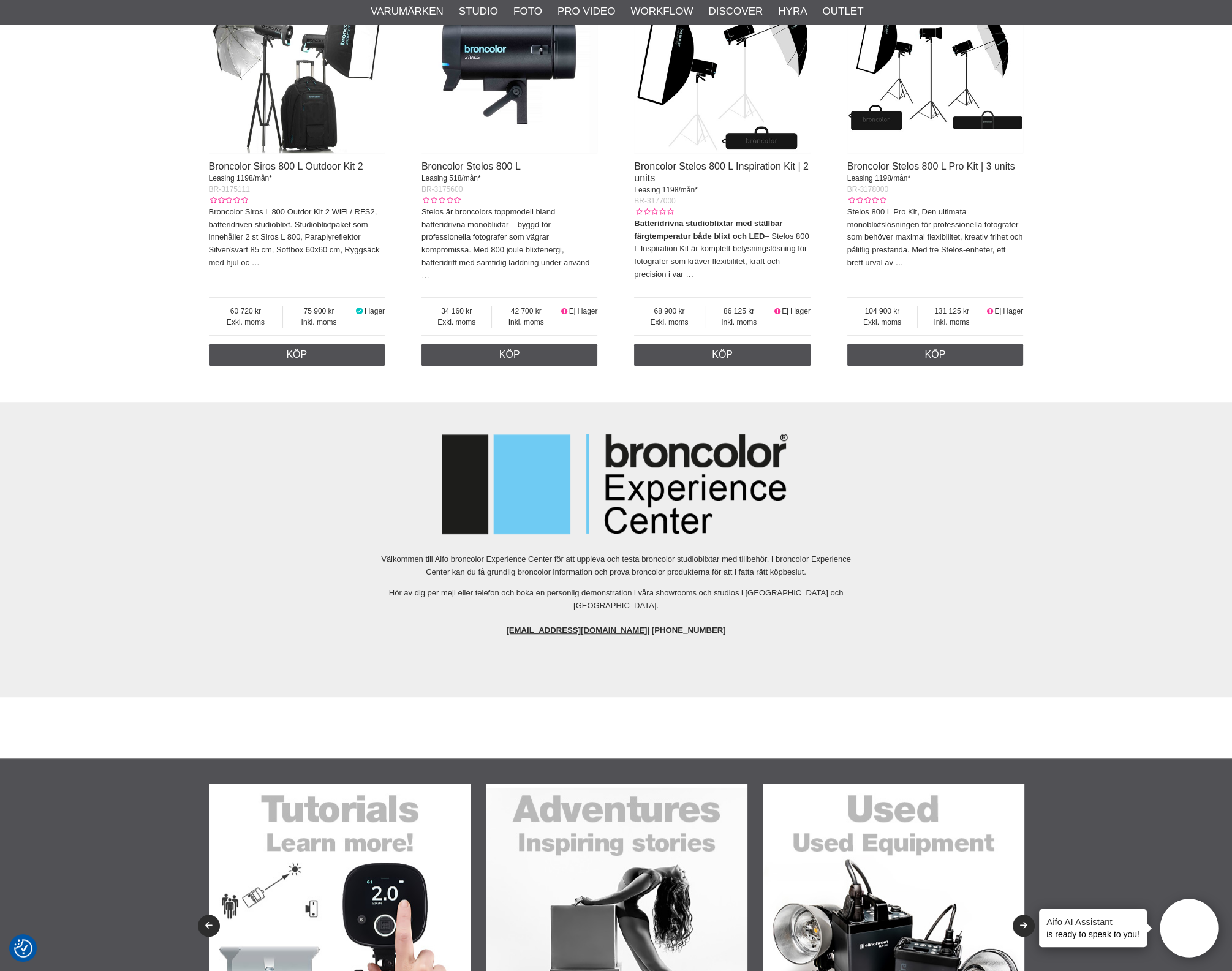
scroll to position [1224, 0]
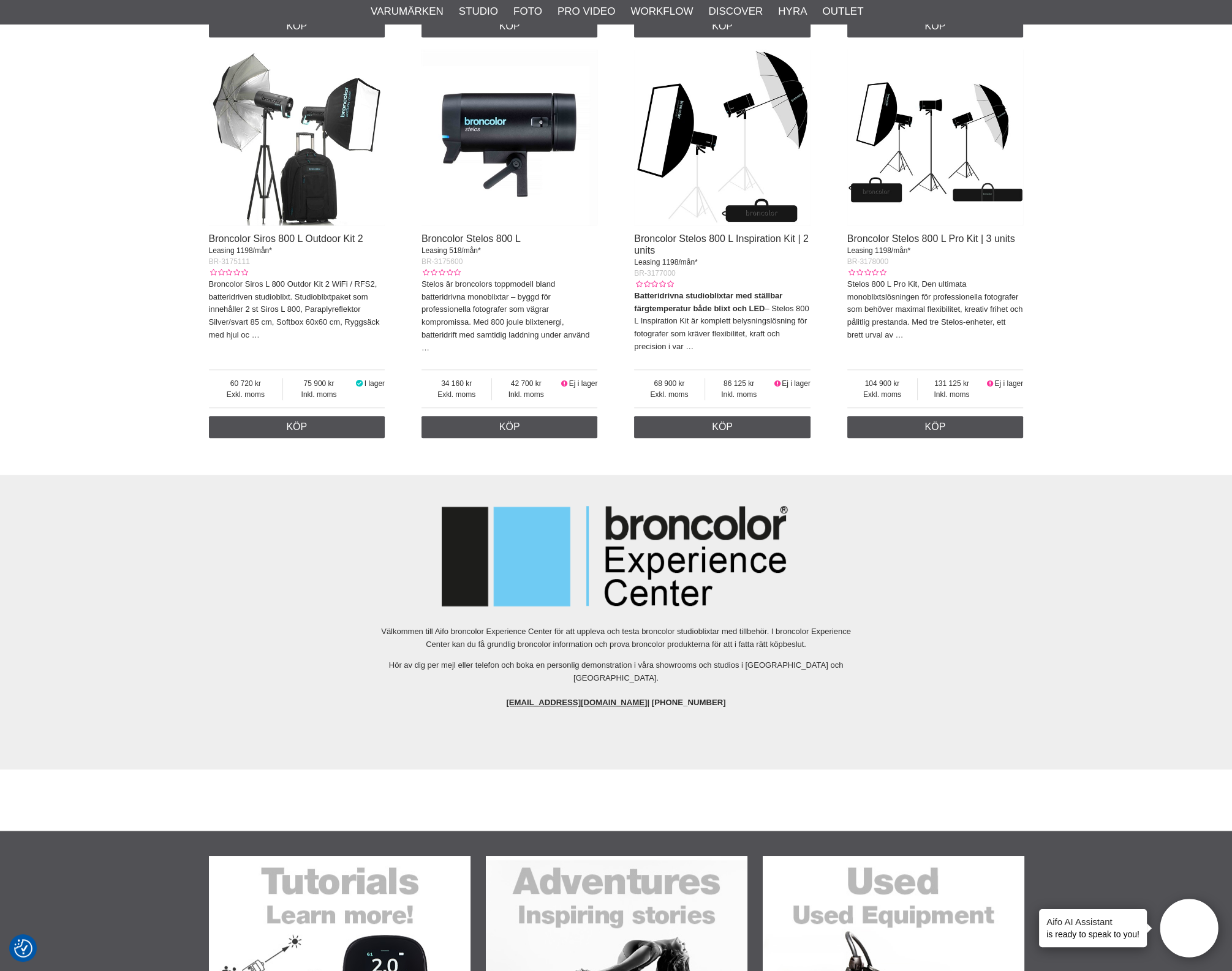
click at [516, 171] on img at bounding box center [509, 138] width 177 height 176
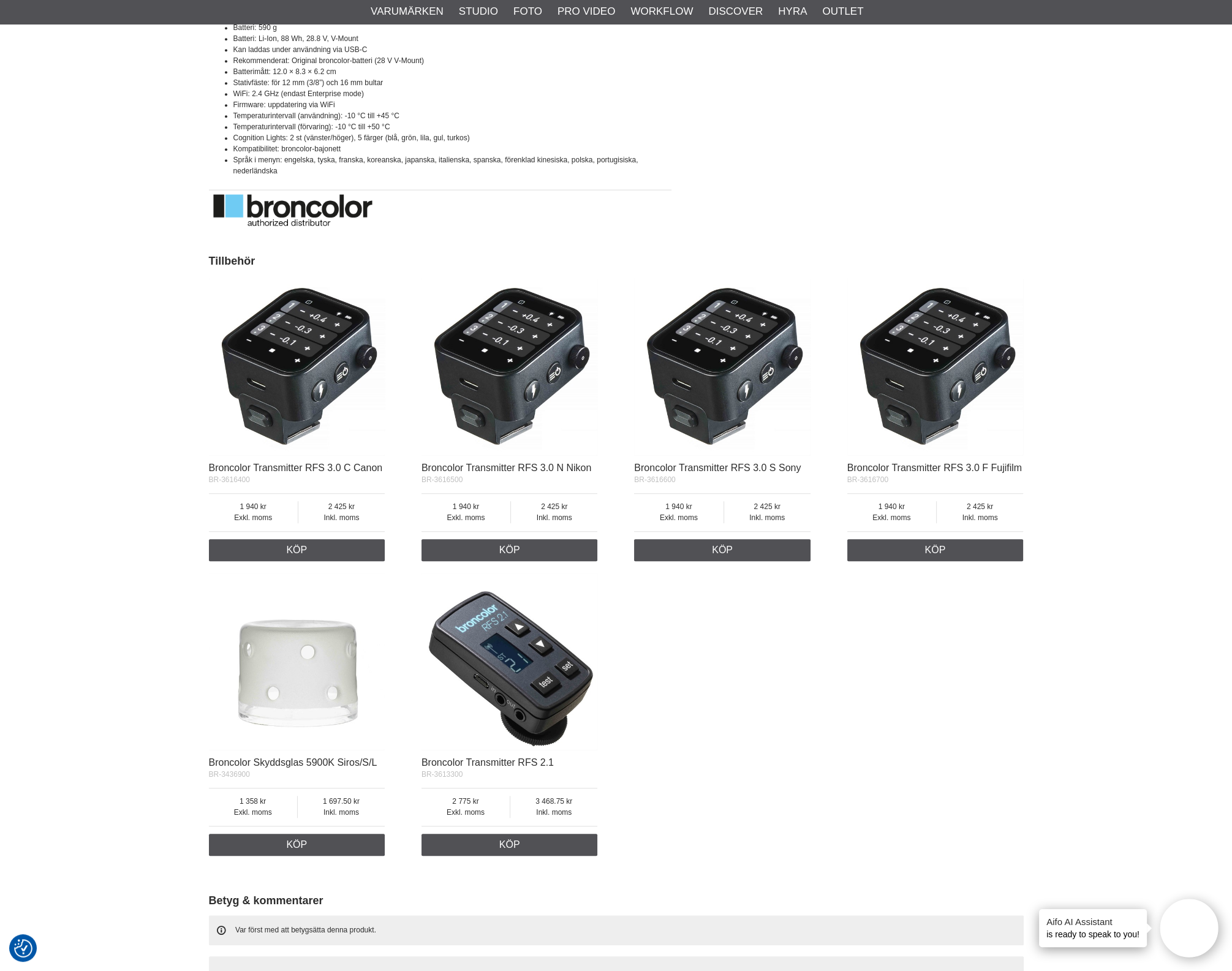
scroll to position [1608, 0]
drag, startPoint x: 270, startPoint y: 508, endPoint x: 203, endPoint y: 510, distance: 67.0
copy span "BR-3616400"
drag, startPoint x: 486, startPoint y: 496, endPoint x: 414, endPoint y: 494, distance: 72.0
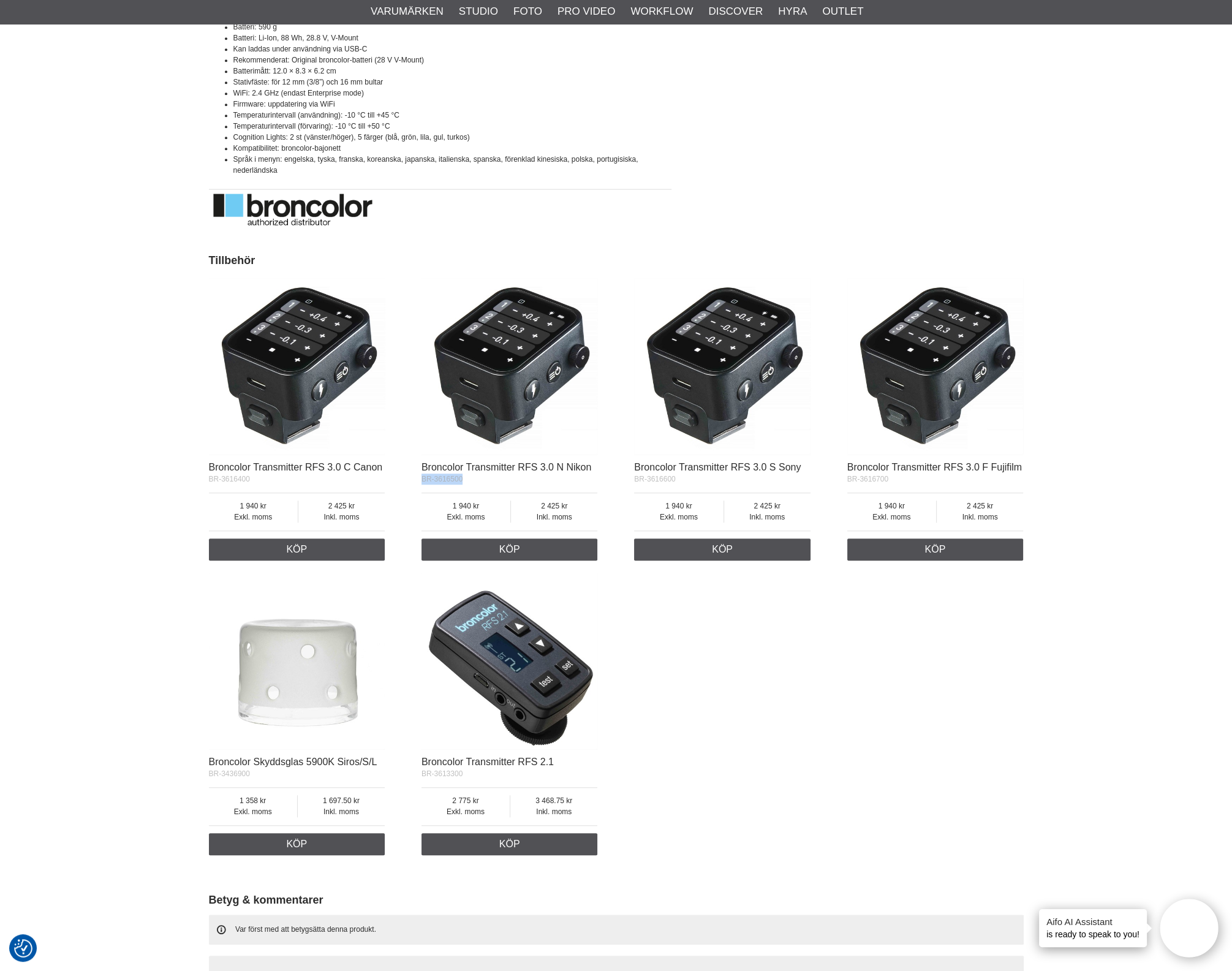
click at [414, 494] on div "Broncolor Transmitter RFS 3.0 C Canon BR-3616400 Exkl. moms 1 940 Inkl. moms 2 …" at bounding box center [617, 567] width 815 height 589
copy span "BR-3616500"
drag, startPoint x: 674, startPoint y: 498, endPoint x: 634, endPoint y: 493, distance: 40.3
click at [634, 493] on div "Broncolor Transmitter RFS 3.0 S Sony BR-3616600 Exkl. moms 1 940 Inkl. moms 2 4…" at bounding box center [722, 511] width 177 height 99
copy span "BR-3616600"
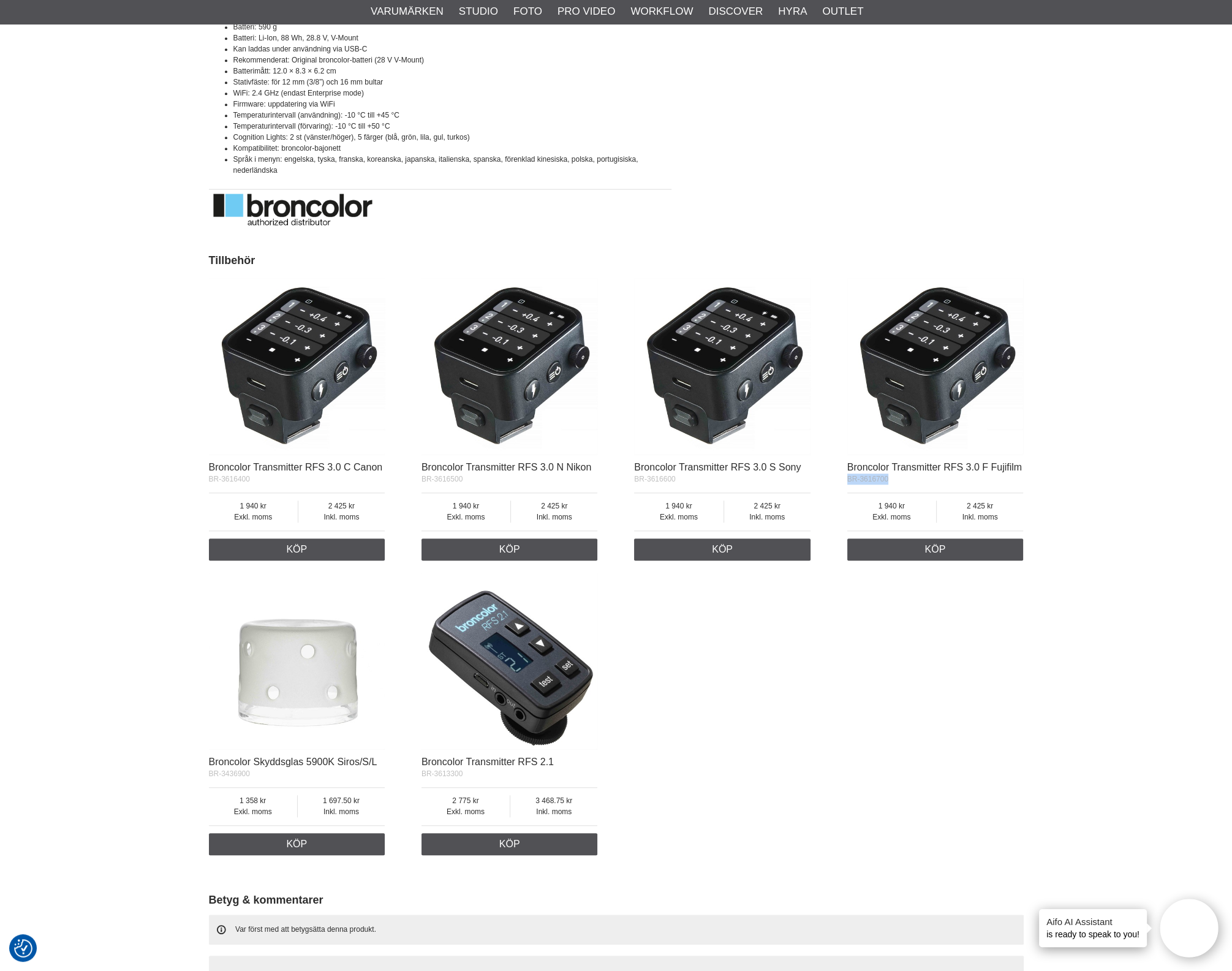
drag, startPoint x: 898, startPoint y: 506, endPoint x: 833, endPoint y: 506, distance: 65.0
click at [833, 506] on div "Broncolor Transmitter RFS 3.0 C Canon BR-3616400 Exkl. moms 1 940 Inkl. moms 2 …" at bounding box center [617, 567] width 815 height 589
copy span "BR-3616700"
drag, startPoint x: 486, startPoint y: 803, endPoint x: 418, endPoint y: 804, distance: 68.0
click at [418, 804] on div "Broncolor Transmitter RFS 3.0 C Canon BR-3616400 Exkl. moms 1 940 Inkl. moms 2 …" at bounding box center [617, 567] width 815 height 589
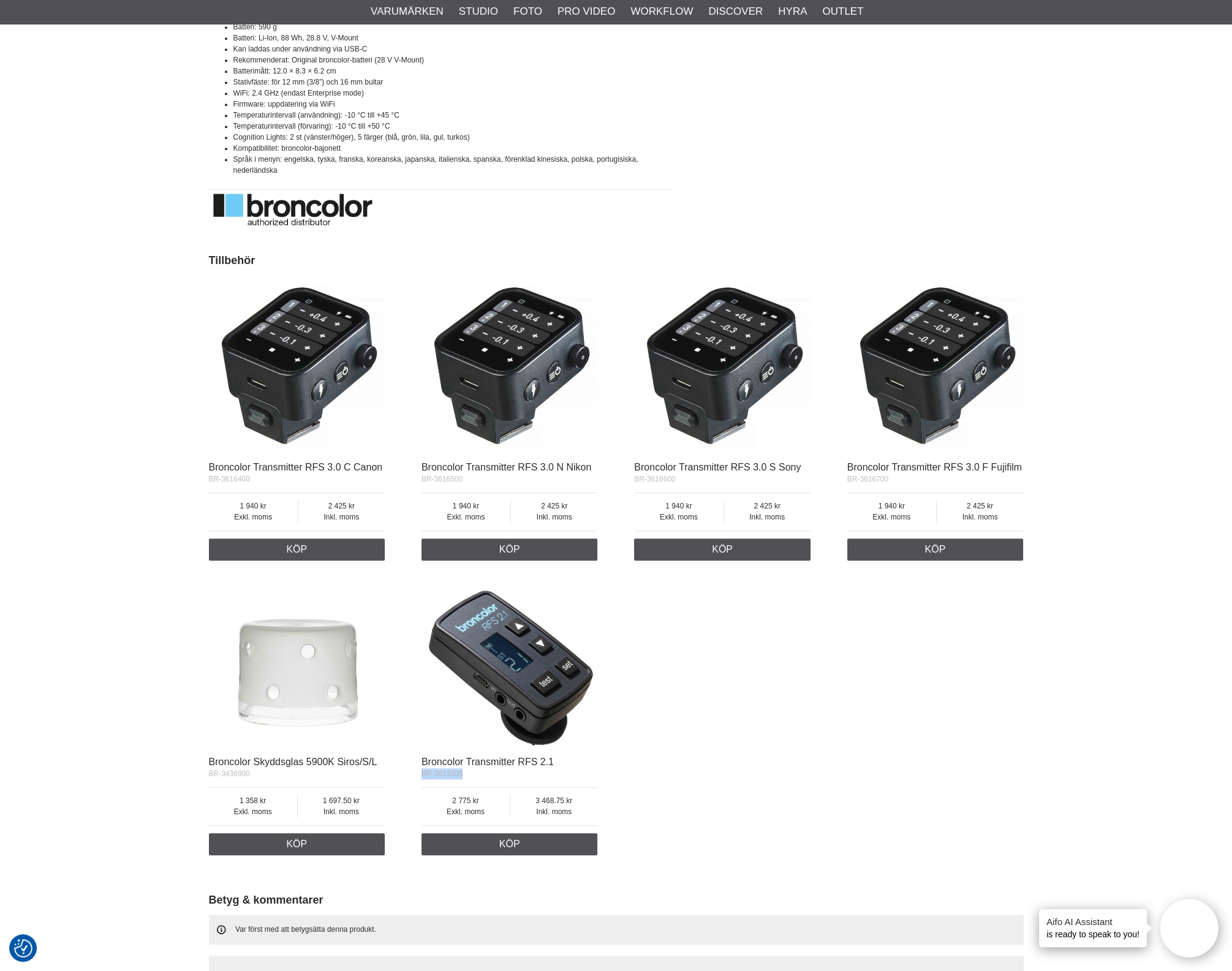
copy span "BR-3613300"
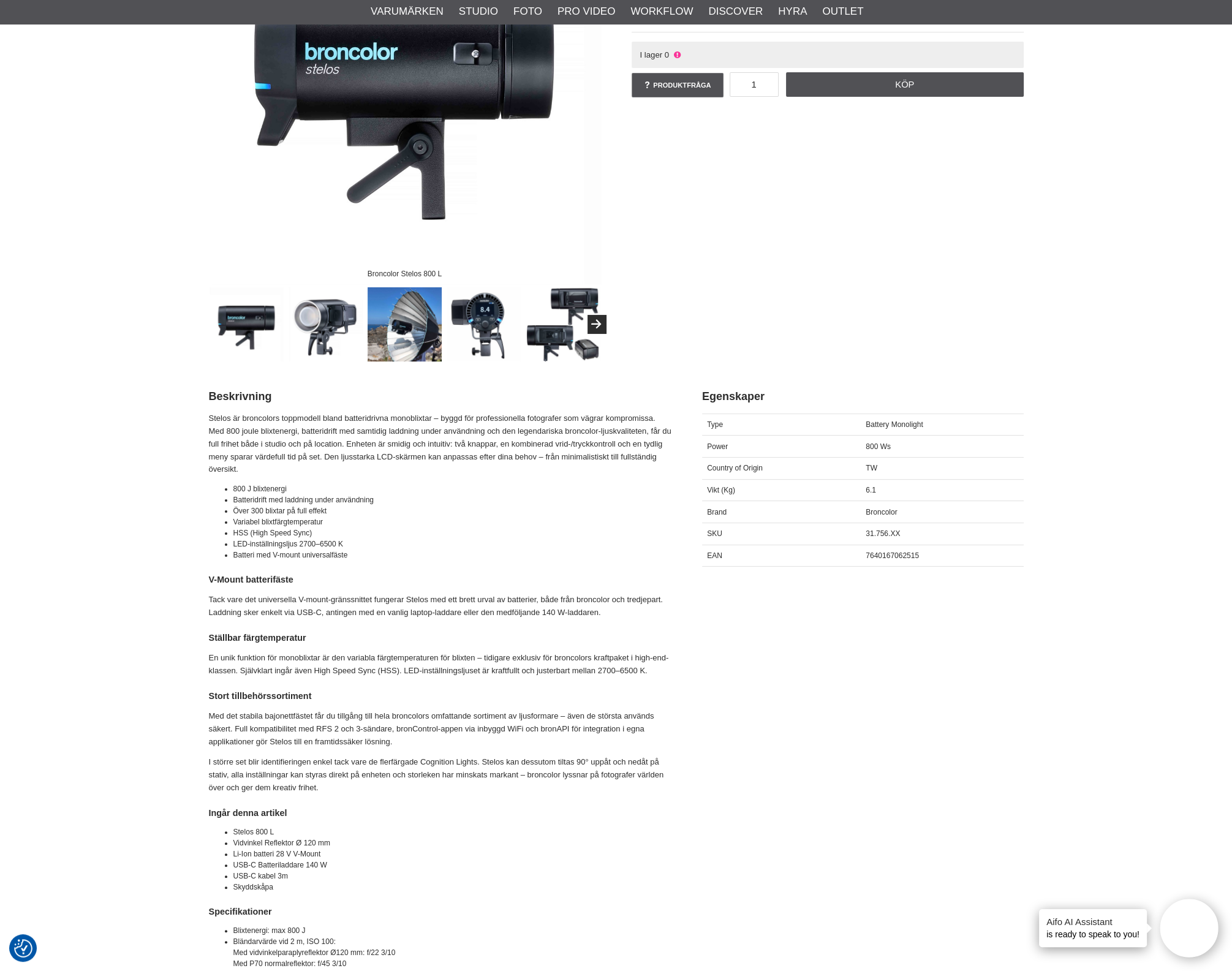
scroll to position [229, 0]
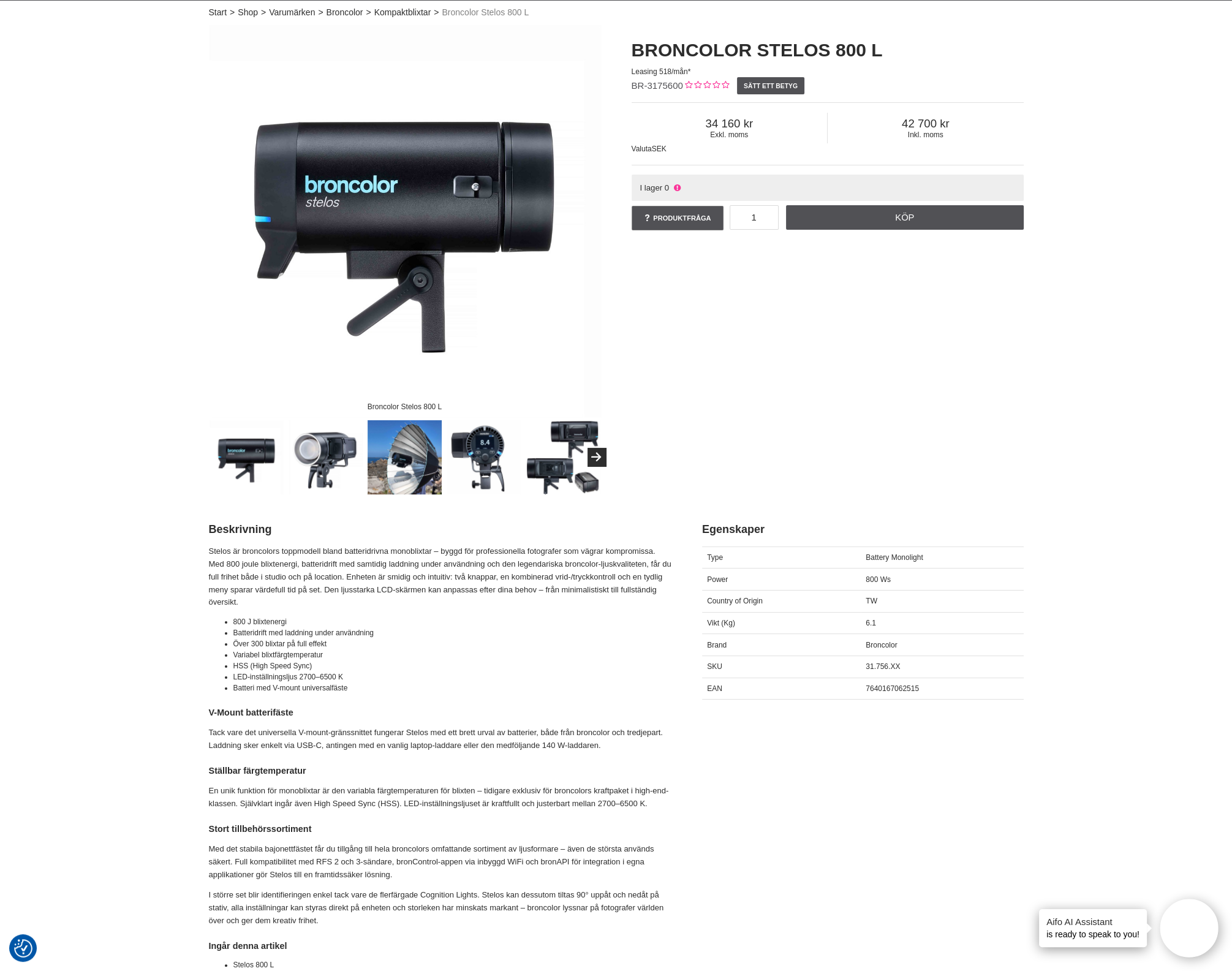
scroll to position [0, 0]
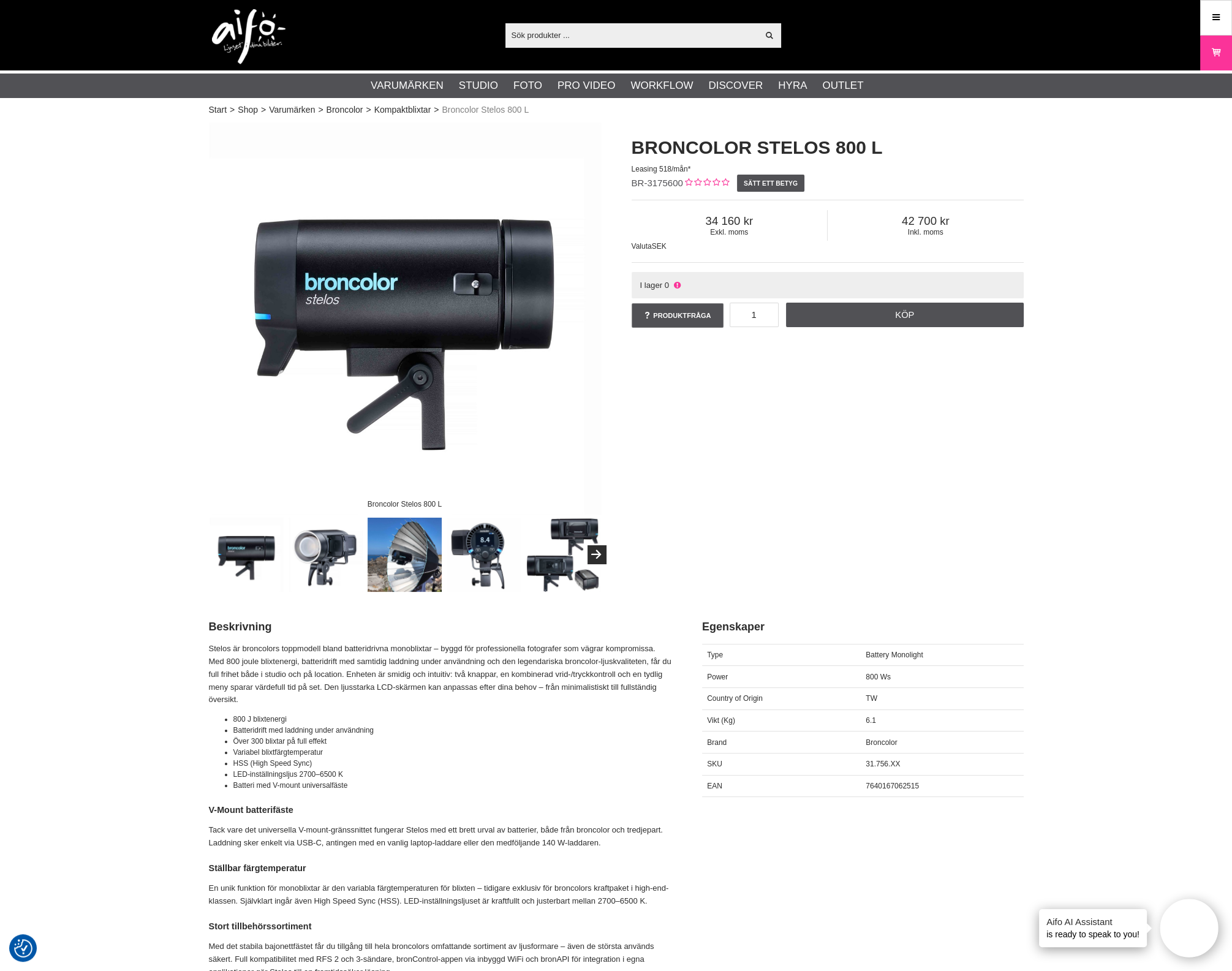
click at [1016, 466] on div "Broncolor Stelos 800 L Broncolor Stelos 800 L Leasing 518/mån* BR-3175600 Sätt …" at bounding box center [616, 357] width 845 height 469
click at [355, 108] on link "Broncolor" at bounding box center [345, 110] width 37 height 13
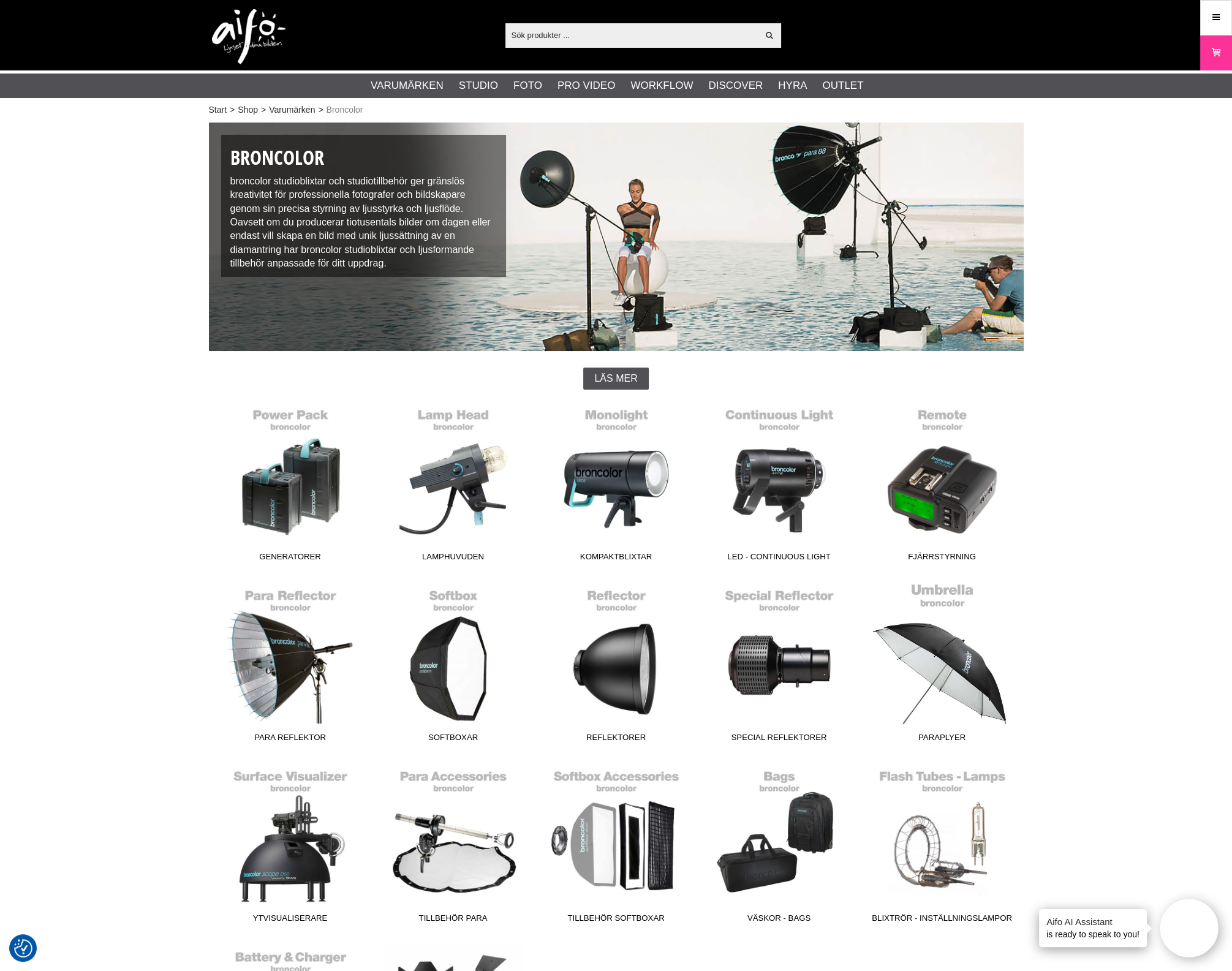
click at [983, 687] on link "Paraplyer" at bounding box center [943, 665] width 163 height 166
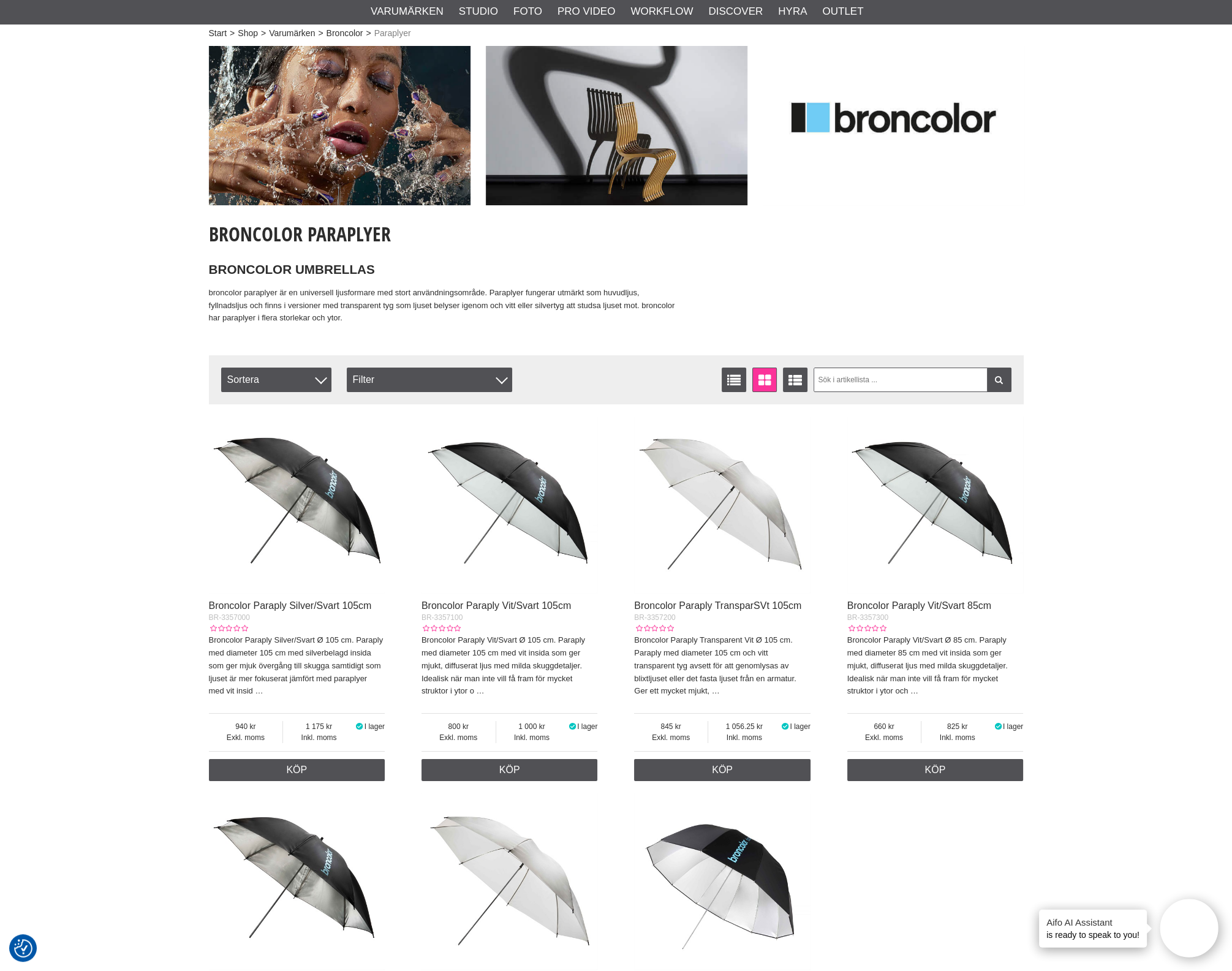
scroll to position [229, 0]
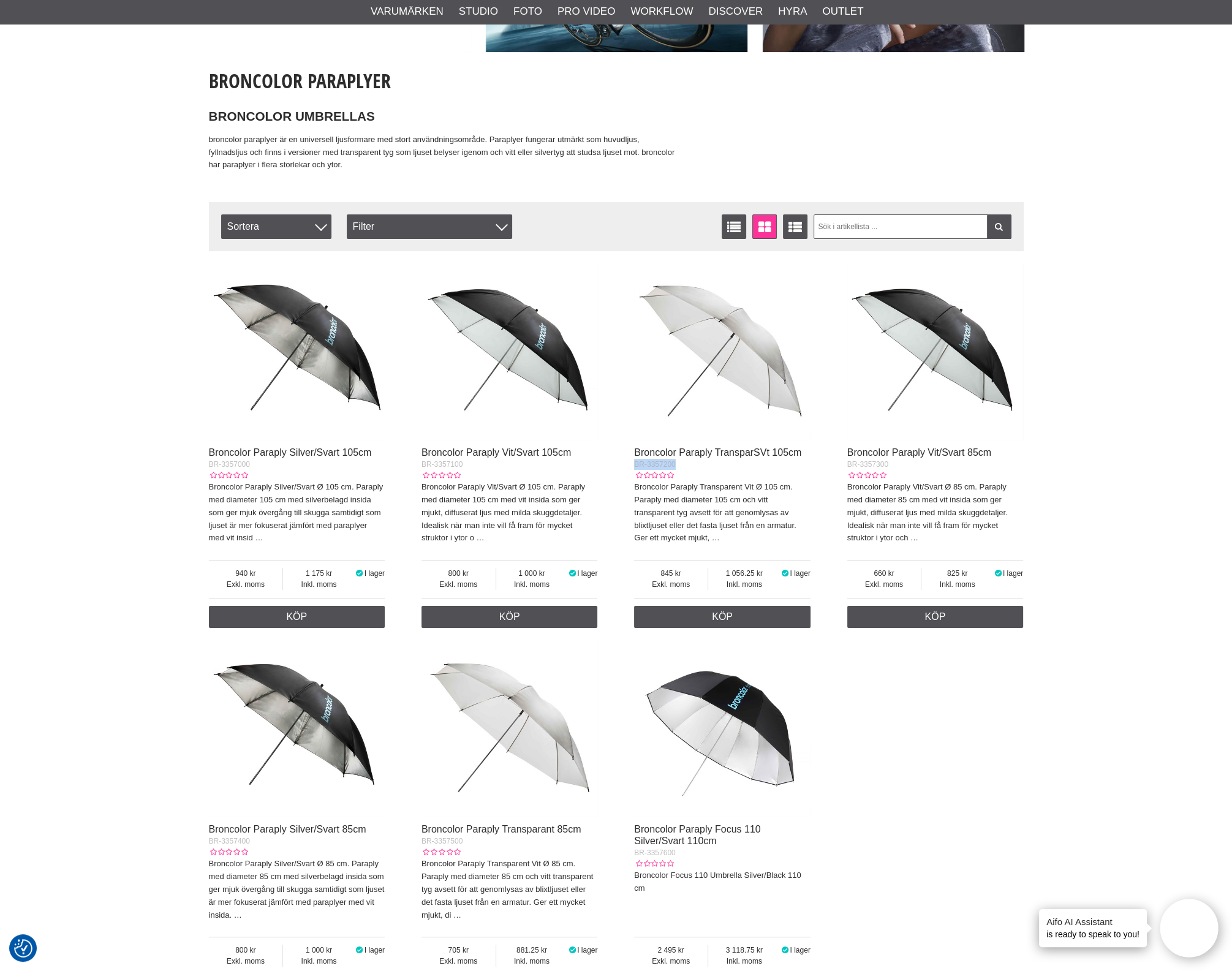
drag, startPoint x: 646, startPoint y: 467, endPoint x: 625, endPoint y: 467, distance: 21.0
click at [625, 467] on div "Broncolor Paraply Silver/Svart 105cm BR-3357000 Broncolor Paraply Silver/Svart …" at bounding box center [617, 634] width 815 height 753
copy span "BR-3357200"
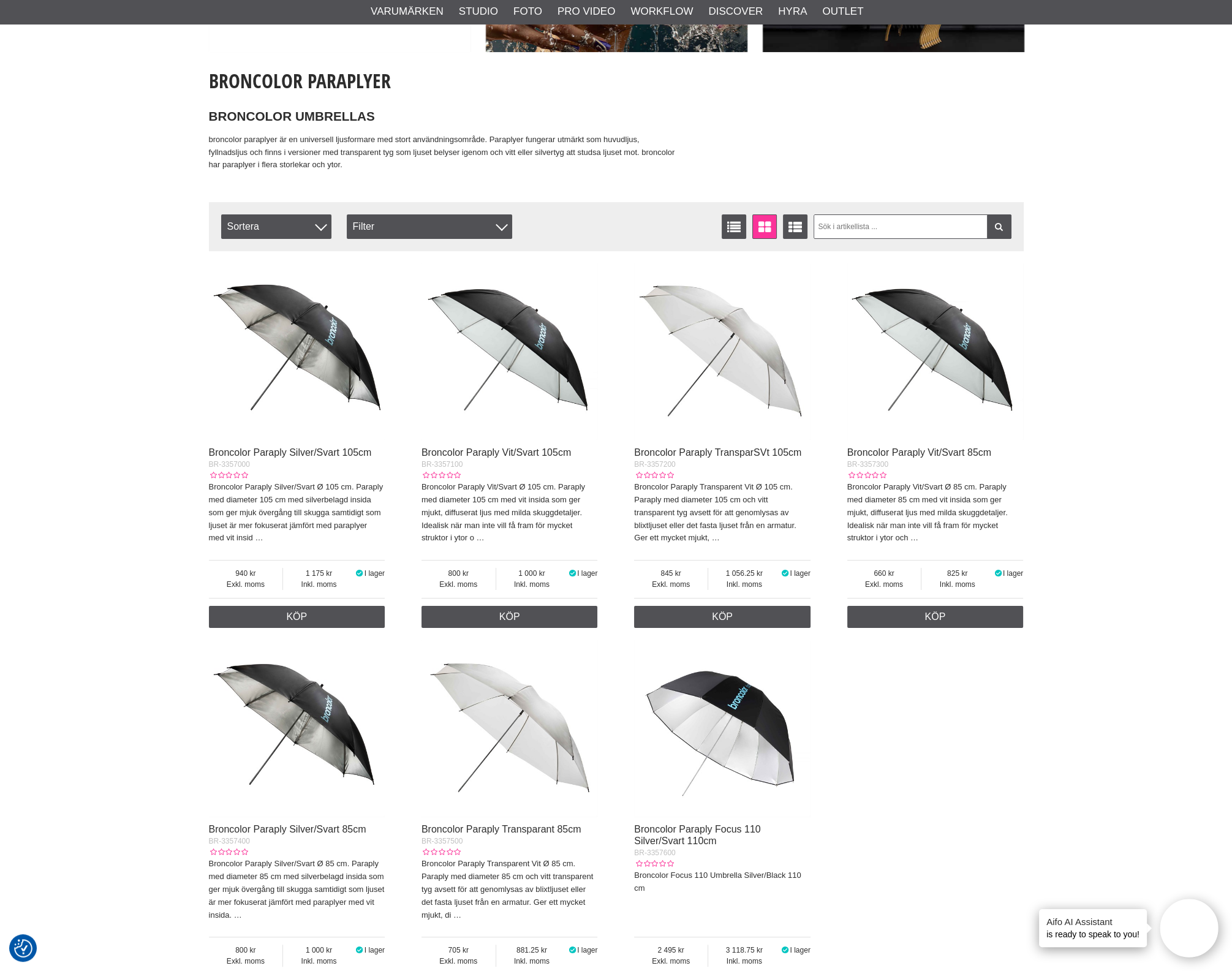
click at [1125, 559] on div "Start > Shop > Varumärken > Broncolor > Paraplyer broncolor Paraplyer BRONCOLOR…" at bounding box center [616, 495] width 1232 height 1214
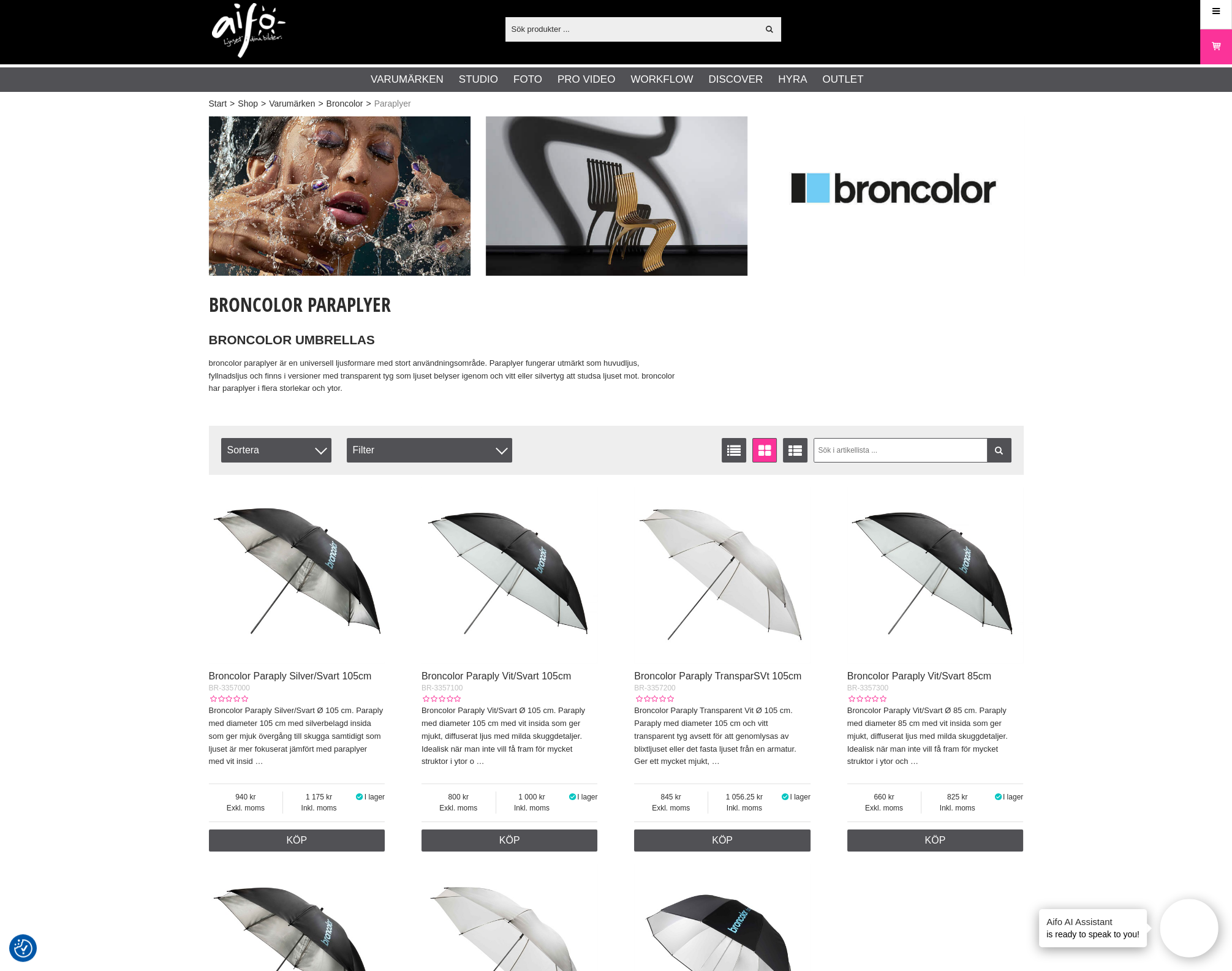
scroll to position [0, 0]
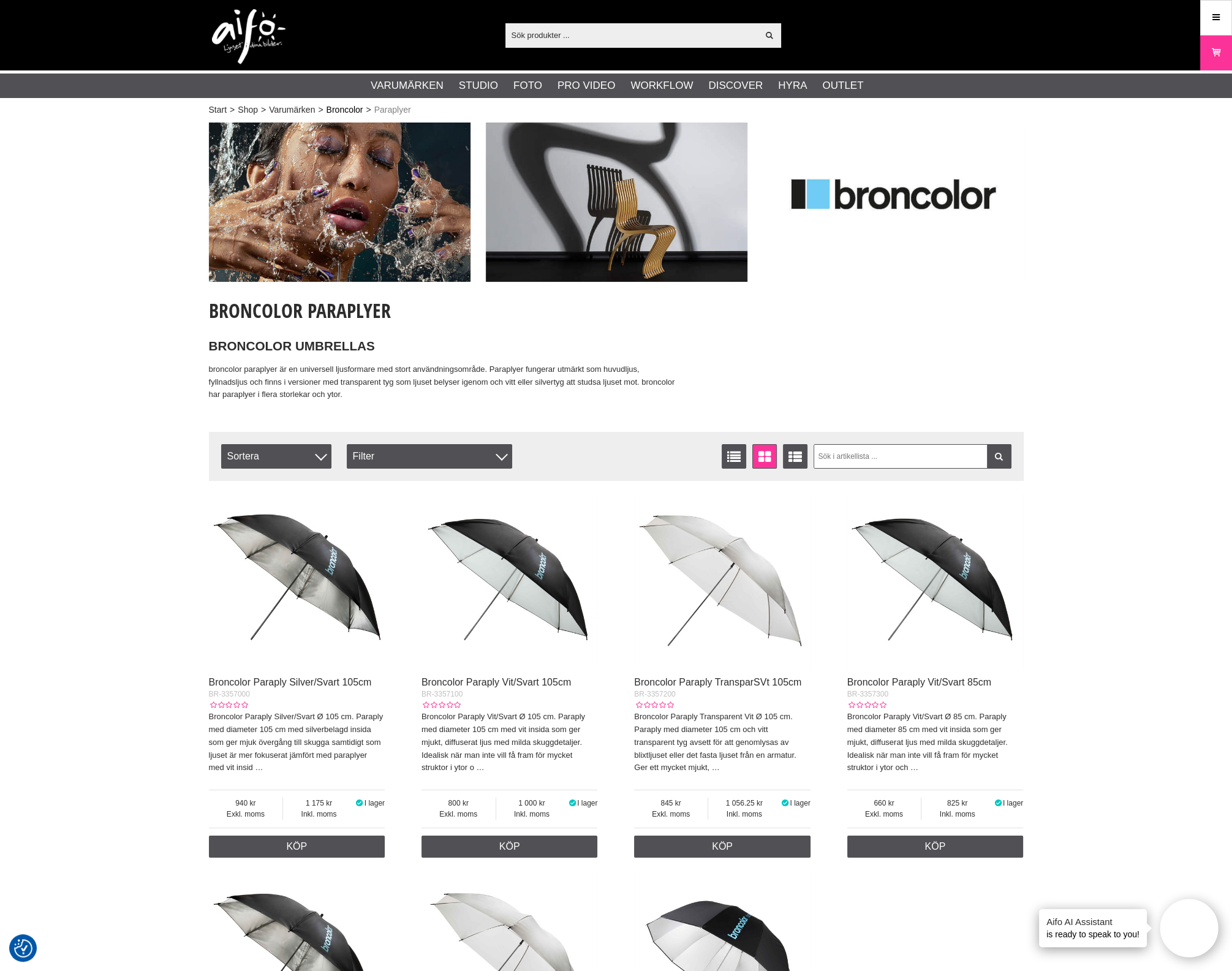
click at [357, 109] on link "Broncolor" at bounding box center [345, 110] width 37 height 13
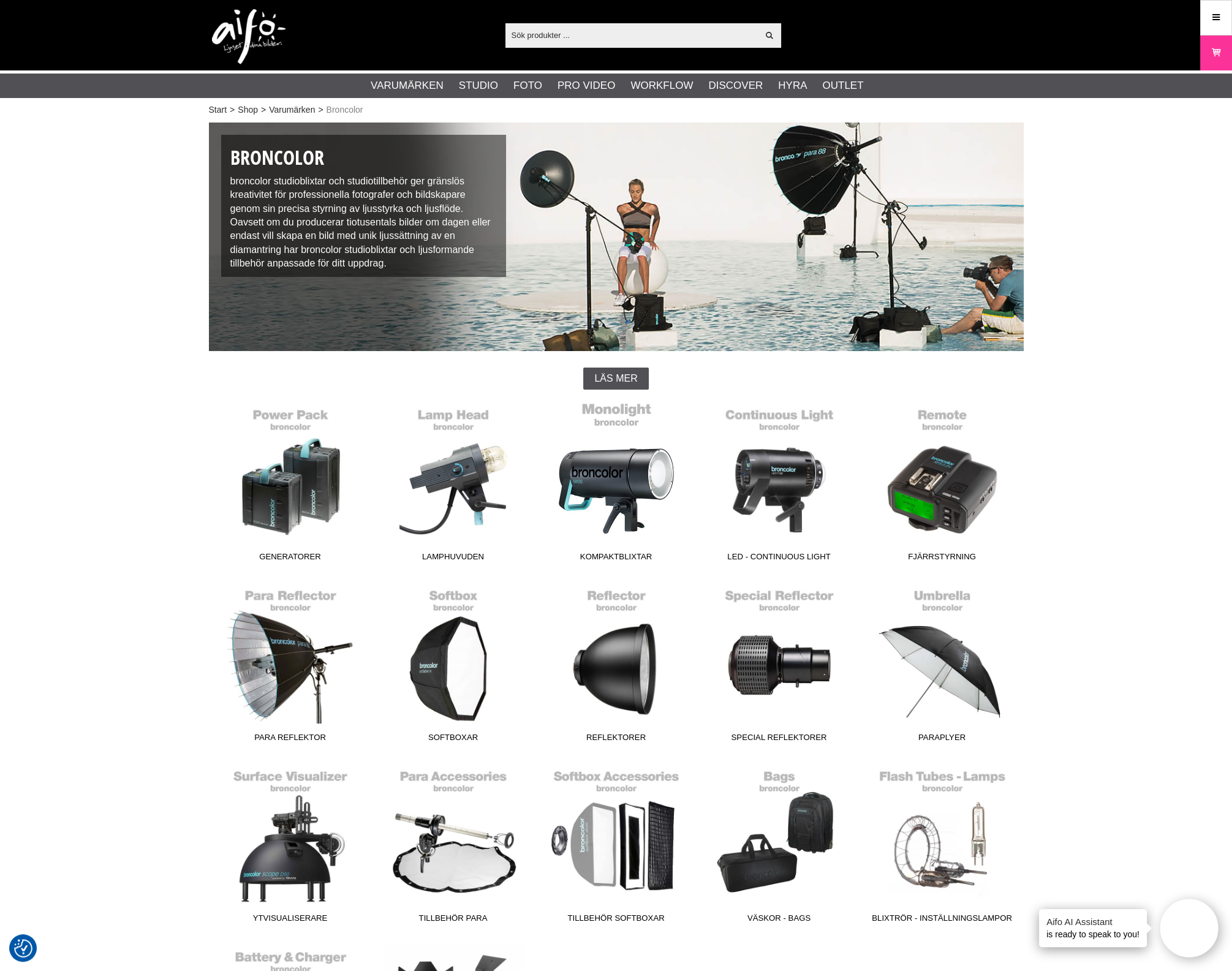
click at [618, 476] on link "Kompaktblixtar" at bounding box center [617, 484] width 163 height 166
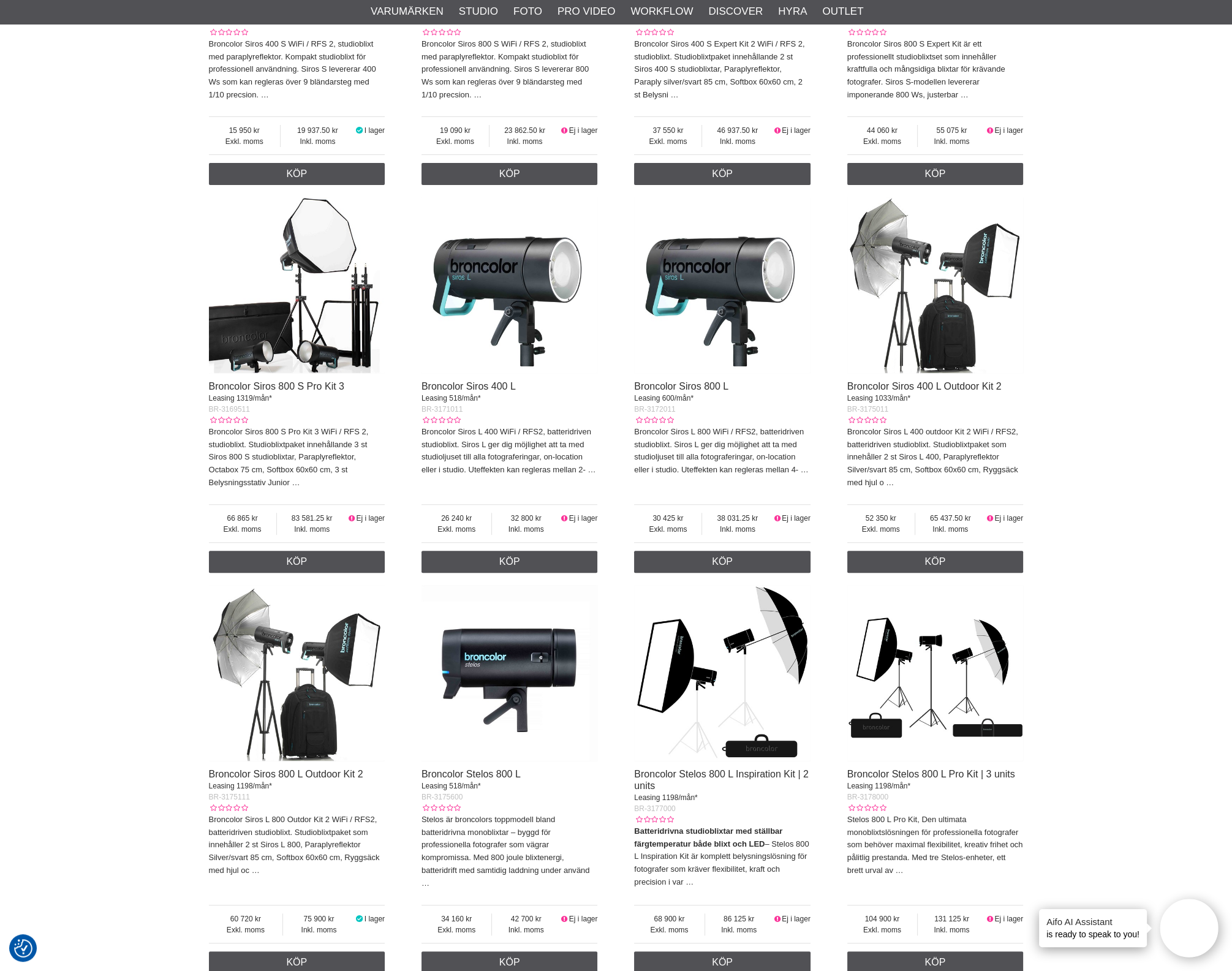
scroll to position [994, 0]
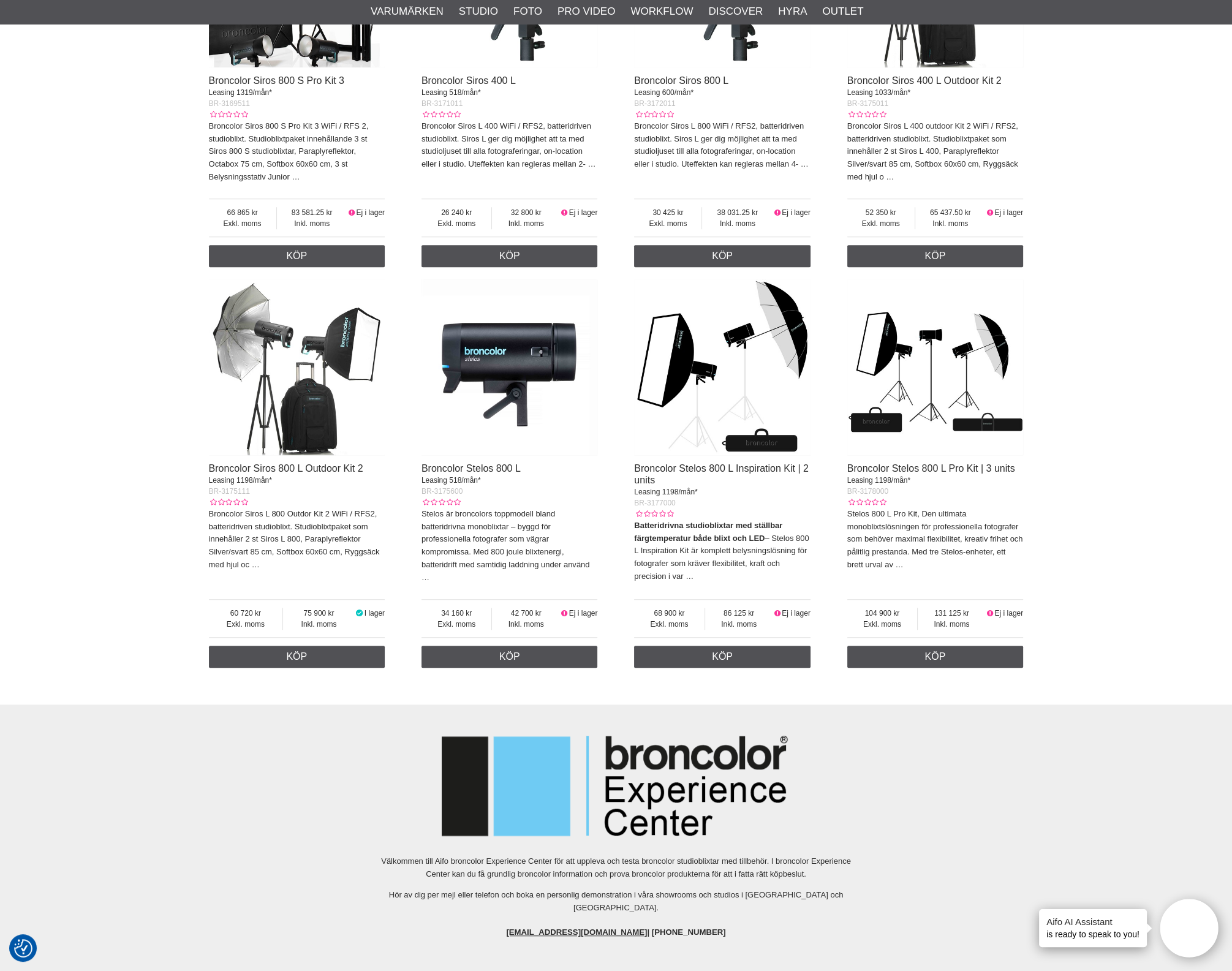
click at [534, 402] on img at bounding box center [509, 367] width 177 height 176
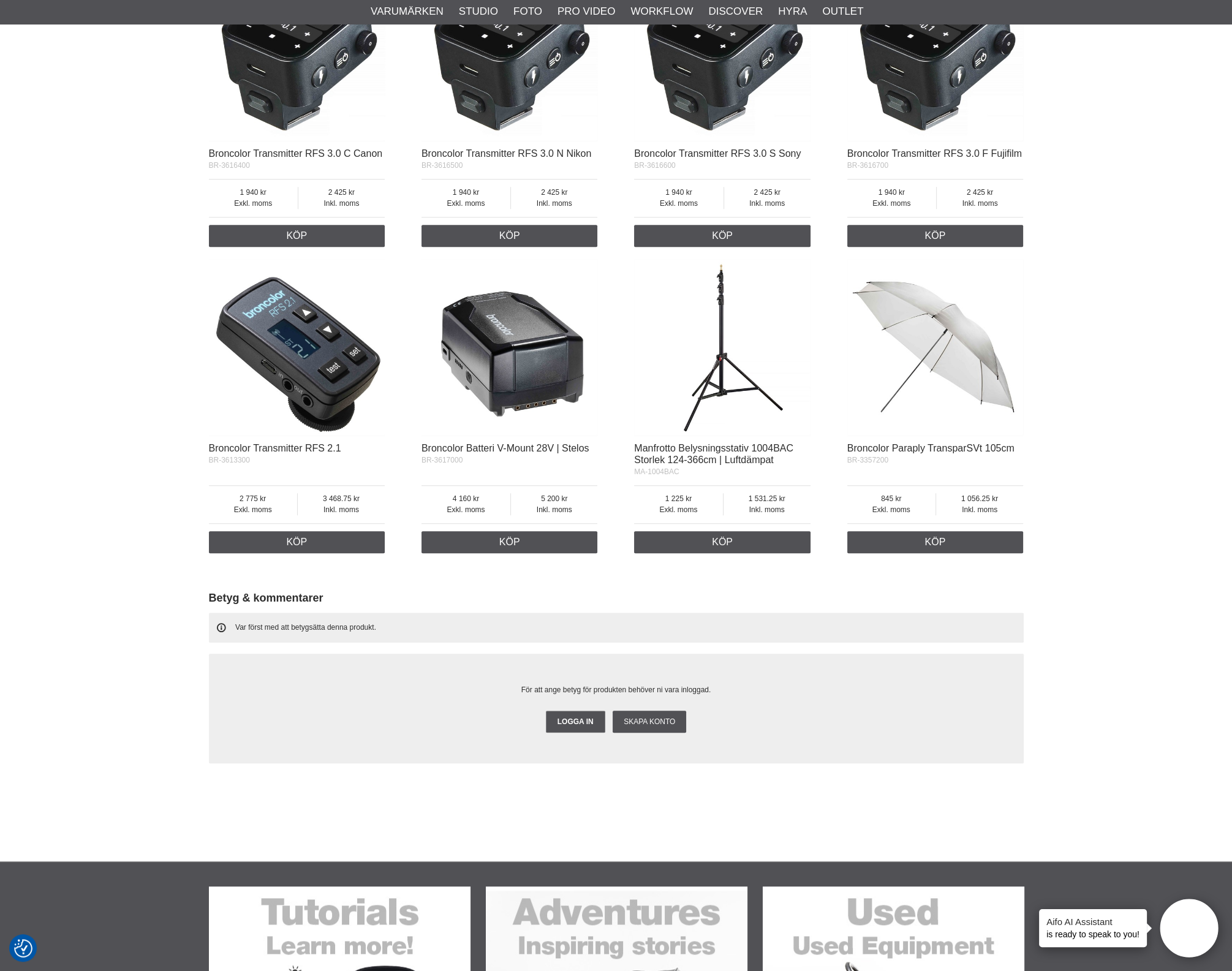
scroll to position [1837, 0]
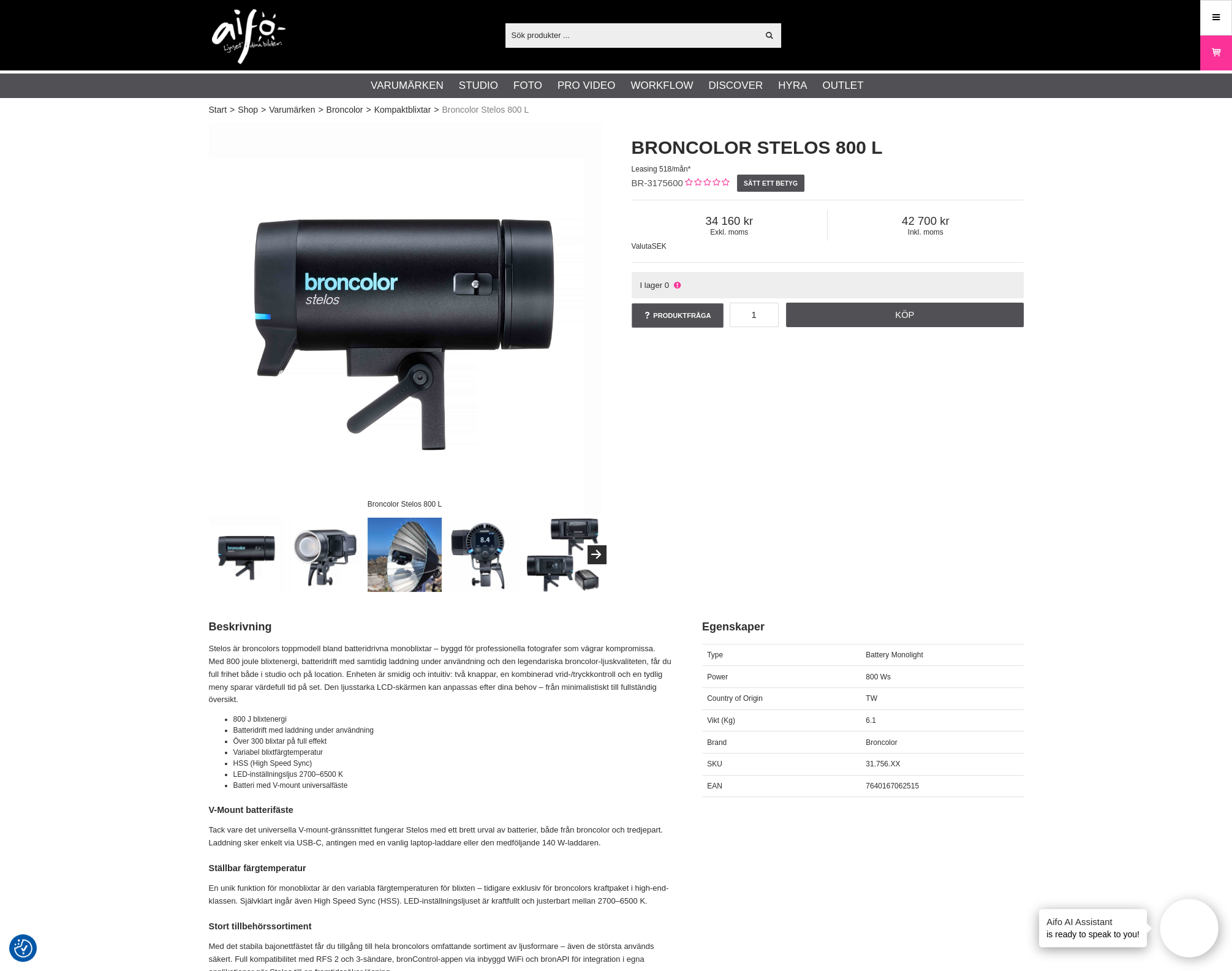
click at [714, 511] on div "Broncolor Stelos 800 L Broncolor Stelos 800 L Leasing 518/mån* BR-3175600 Sätt …" at bounding box center [616, 357] width 845 height 469
